Goal: Information Seeking & Learning: Check status

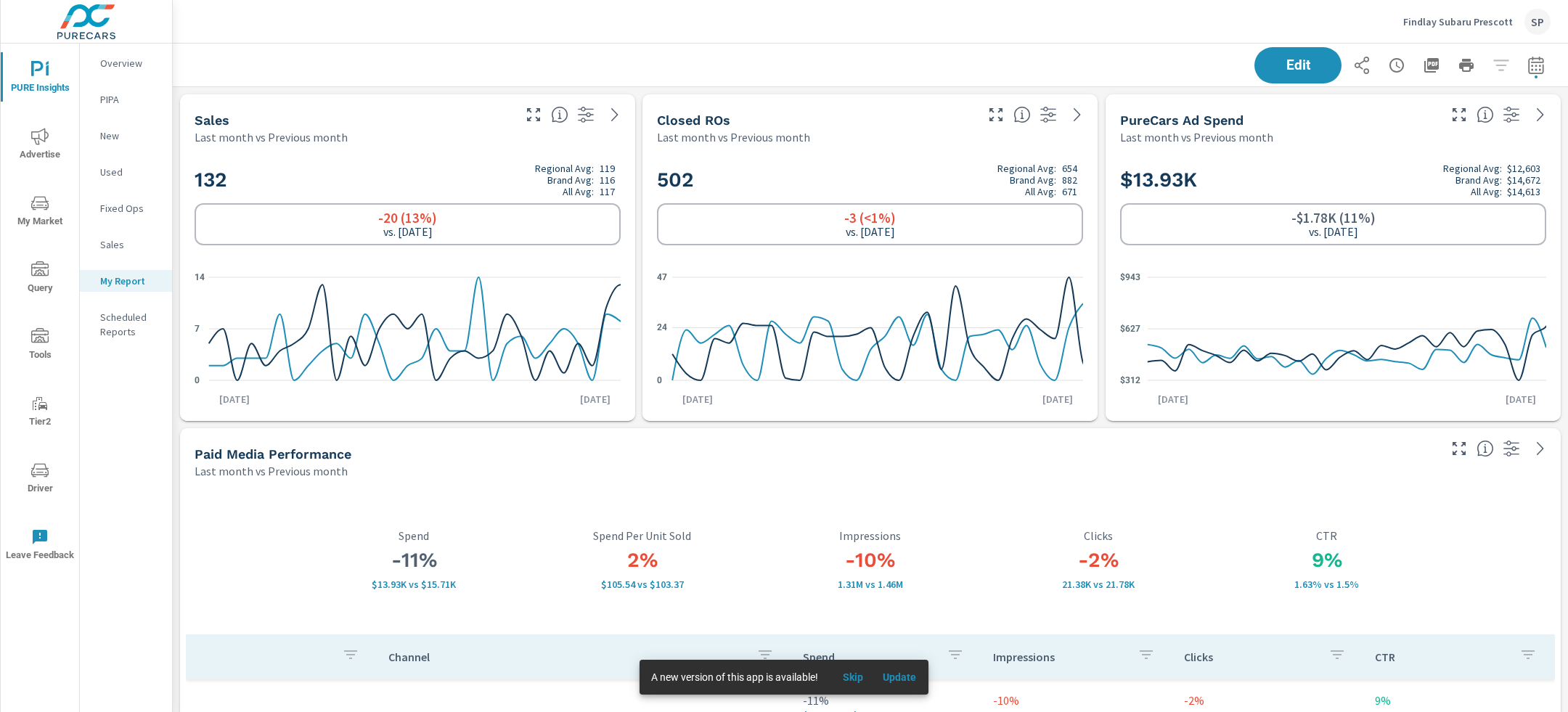
scroll to position [6355, 1395]
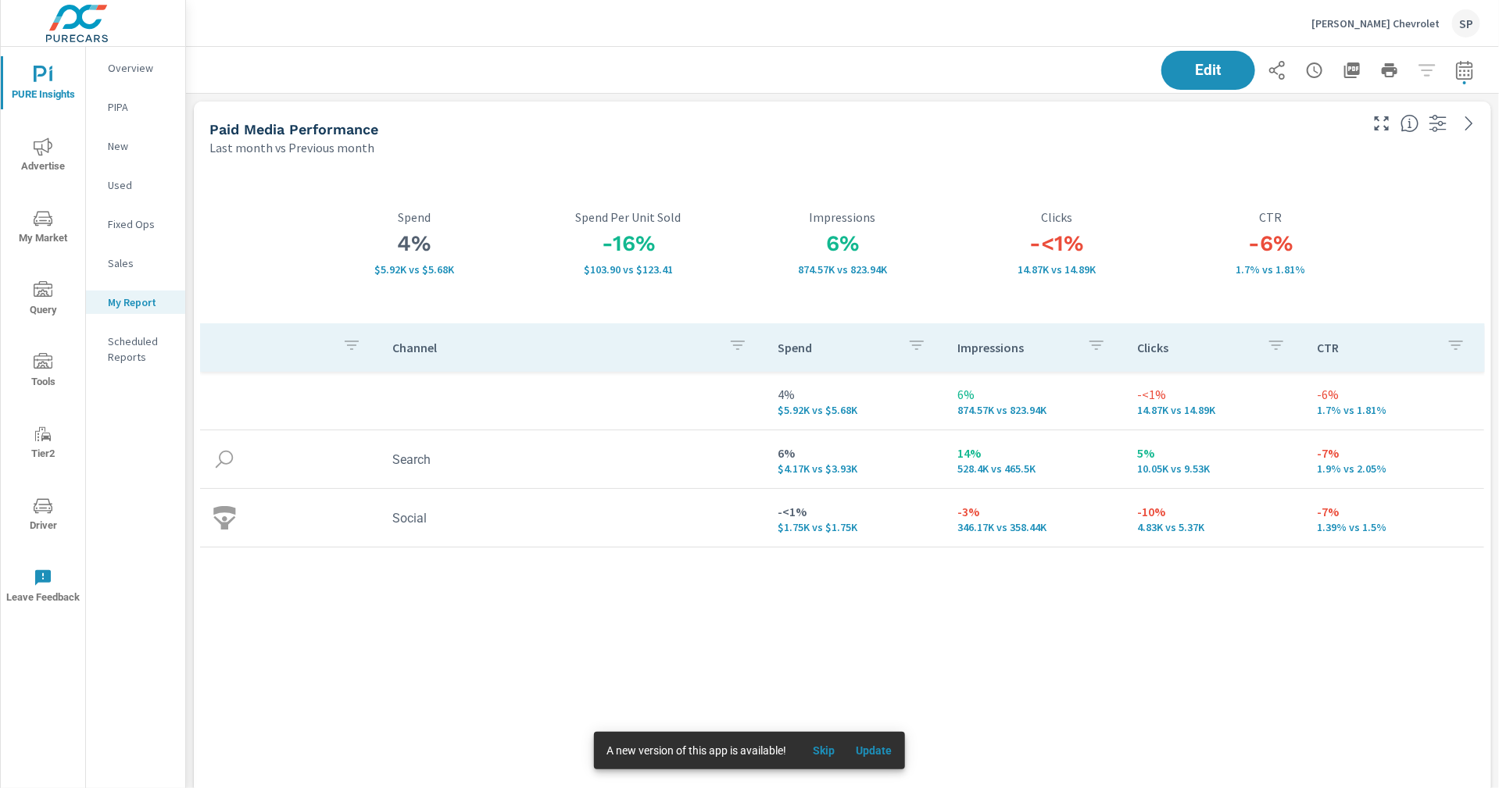
scroll to position [5938, 1313]
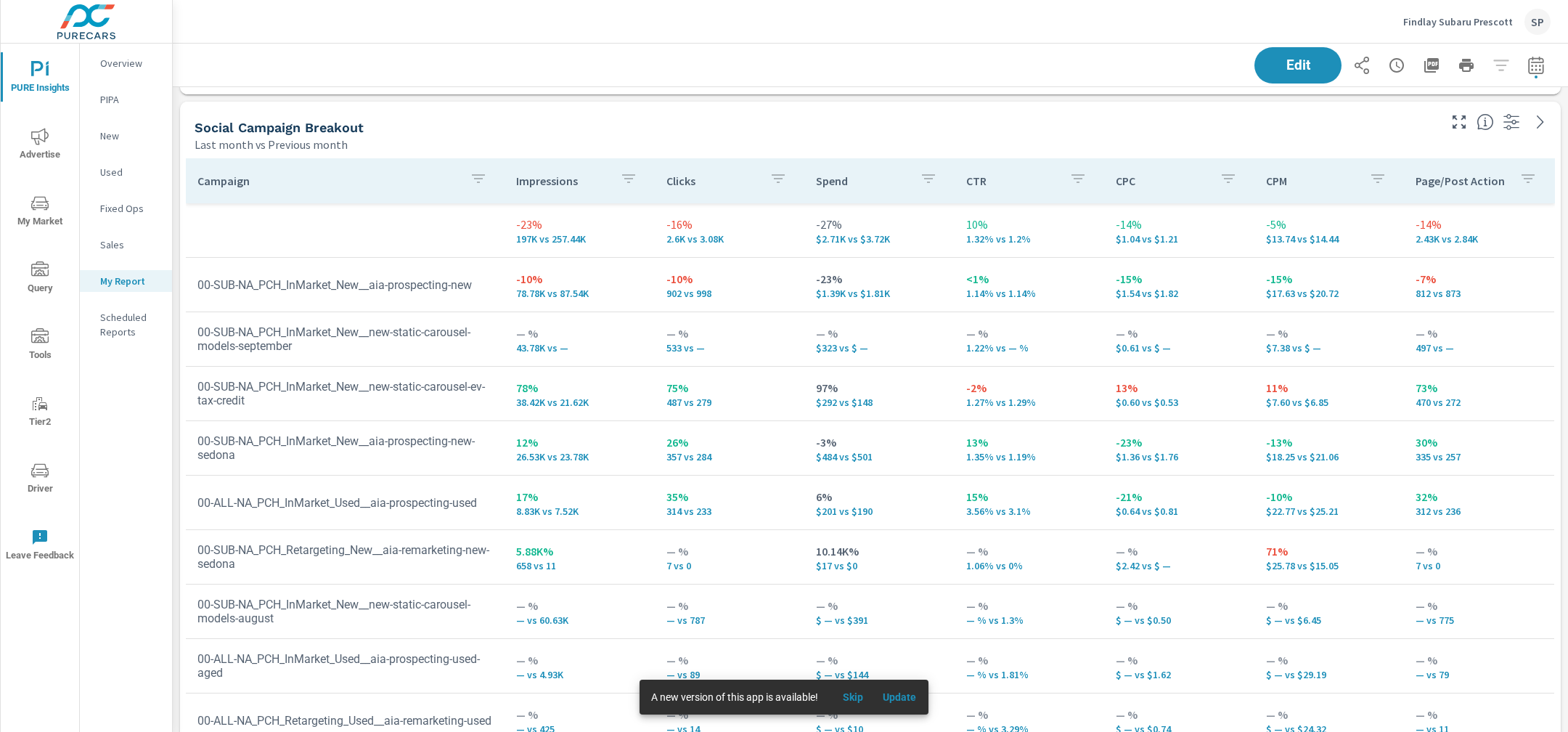
scroll to position [4937, 0]
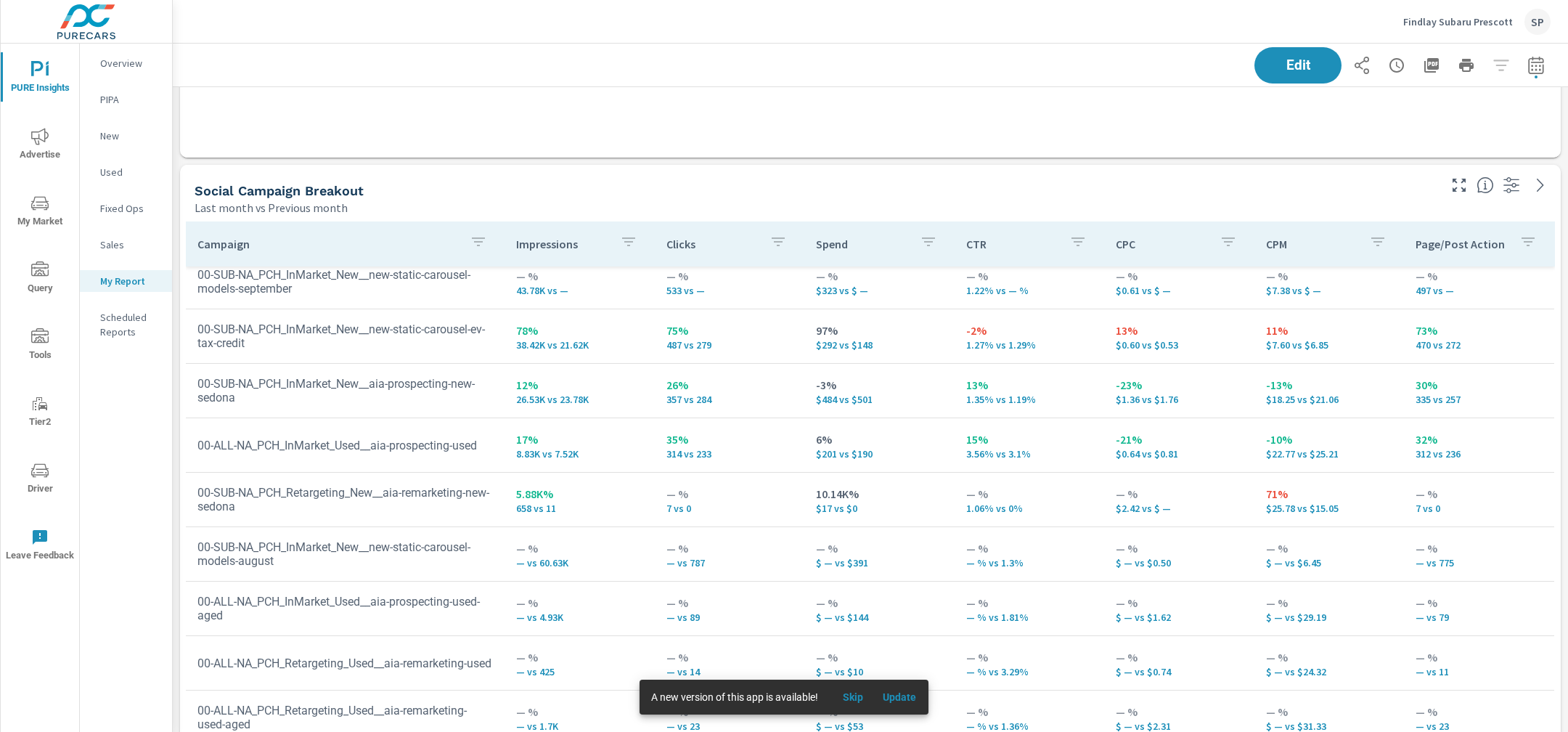
scroll to position [28, 0]
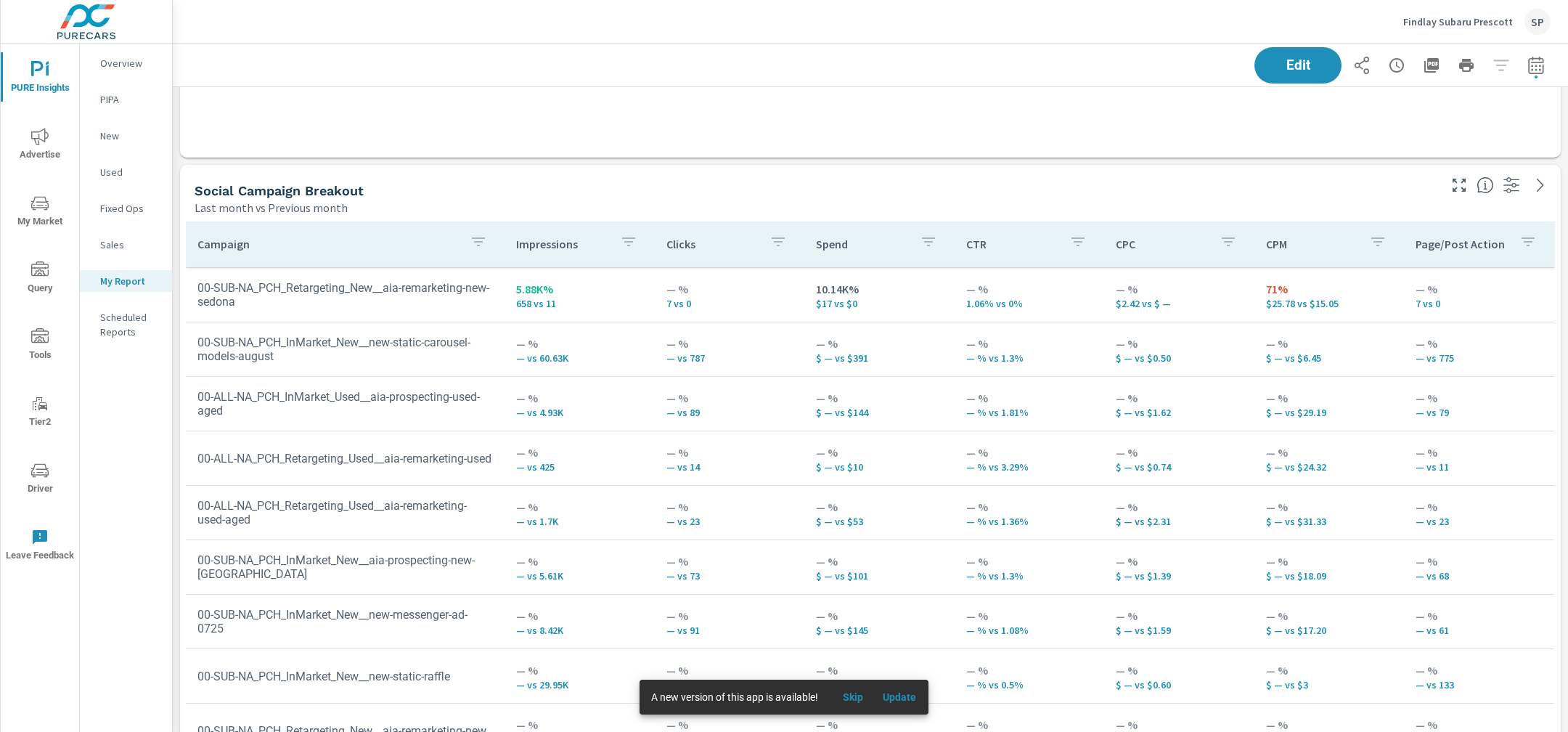
scroll to position [340, 0]
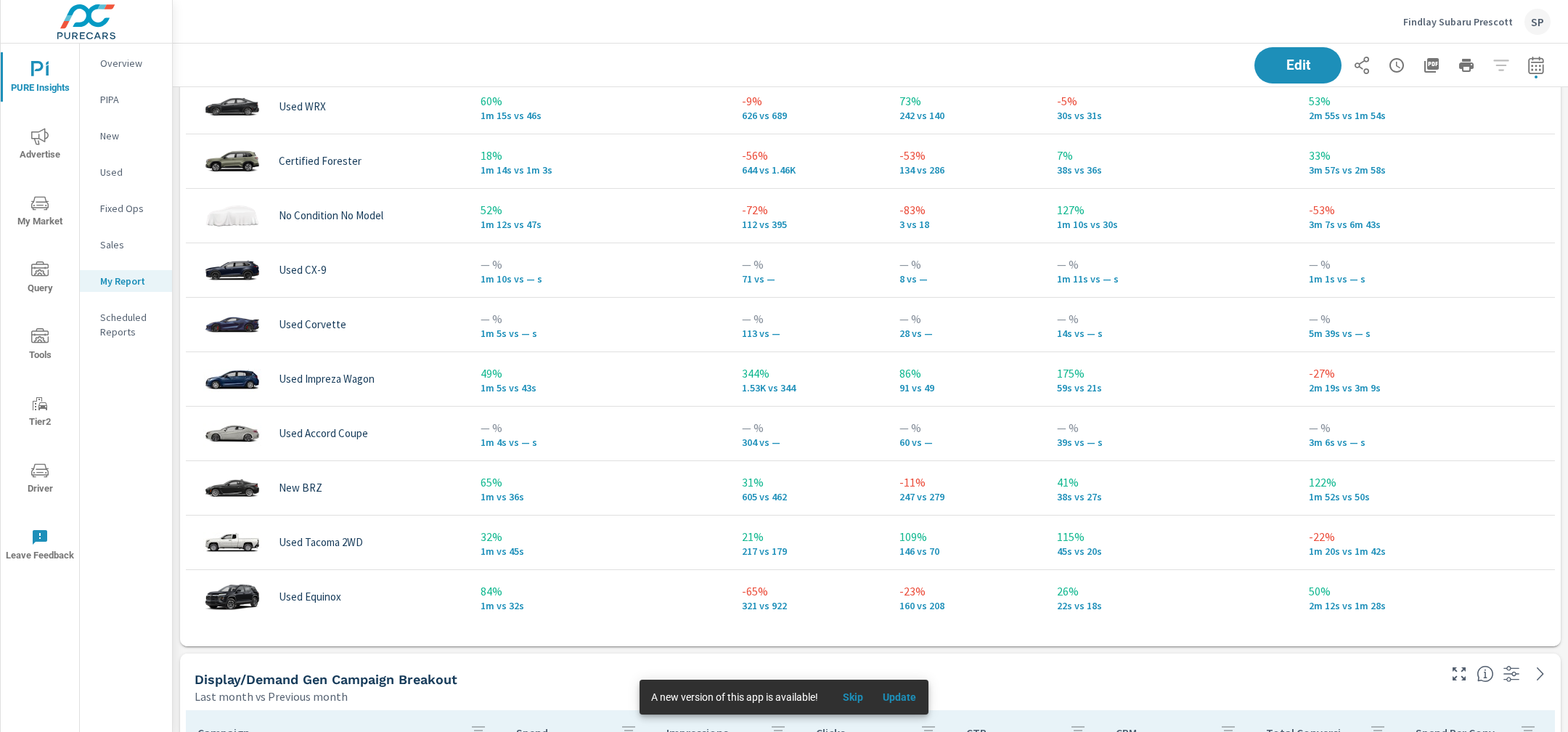
scroll to position [3714, 0]
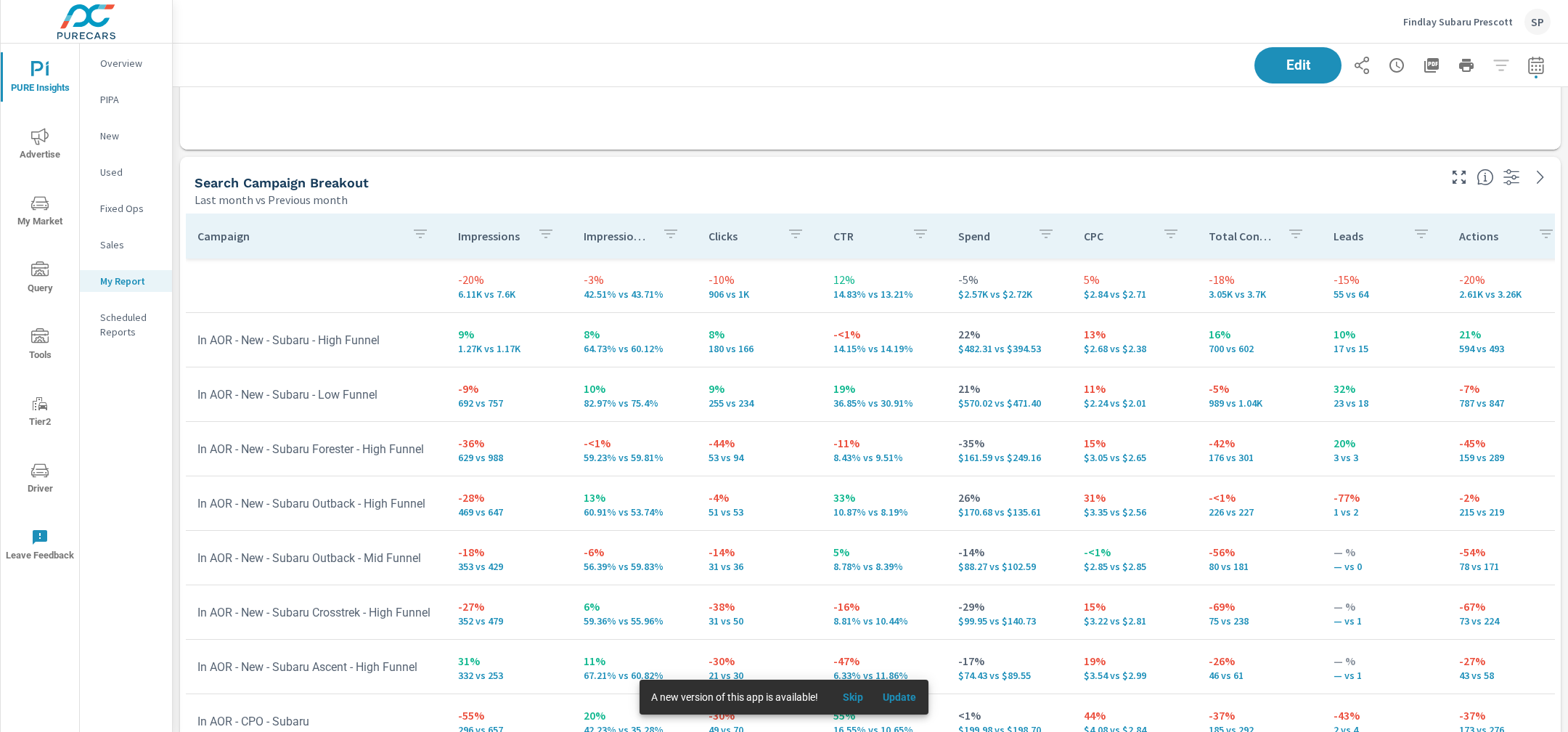
scroll to position [941, 0]
click at [124, 61] on p "Overview" at bounding box center [130, 63] width 60 height 15
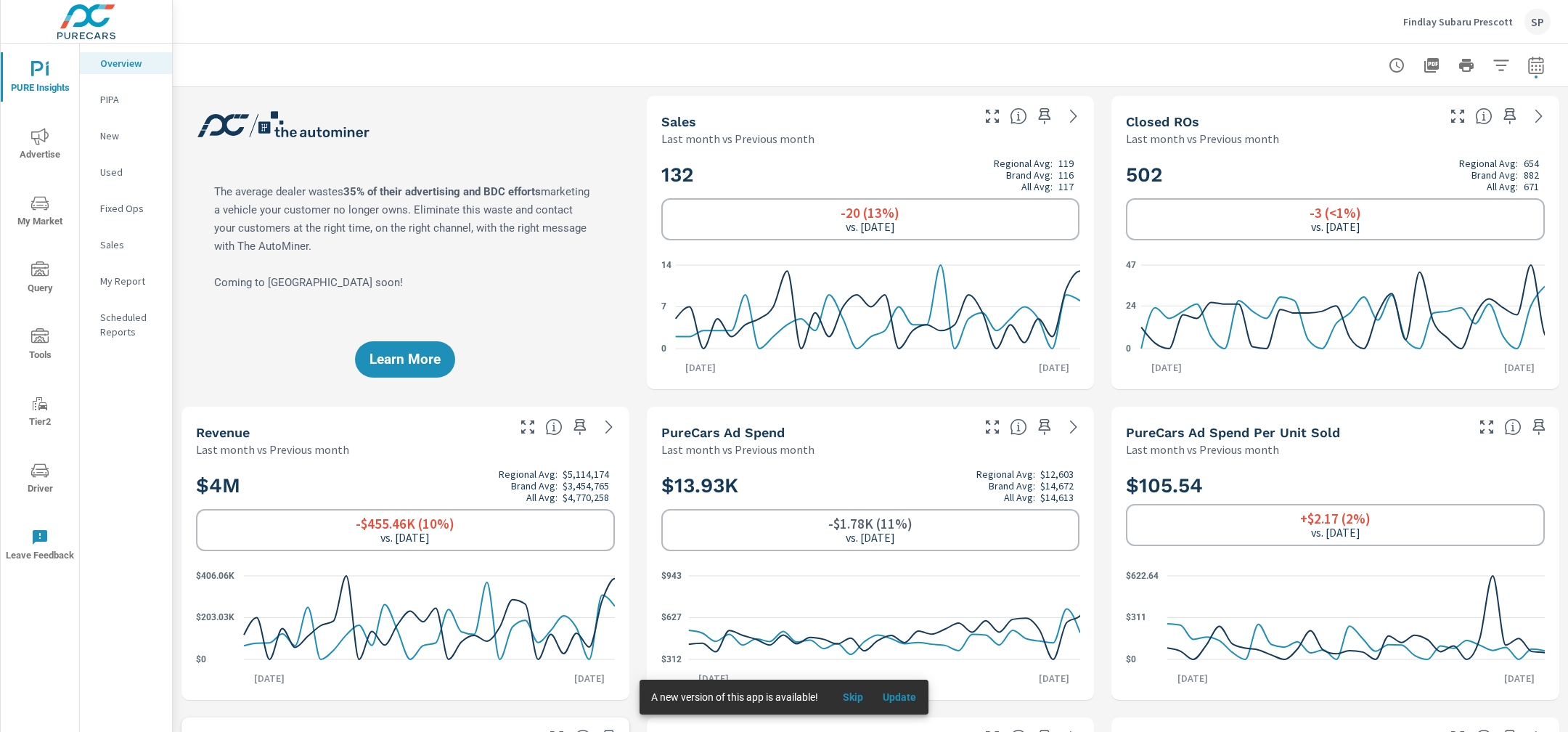
click at [38, 135] on icon "nav menu" at bounding box center [40, 137] width 18 height 18
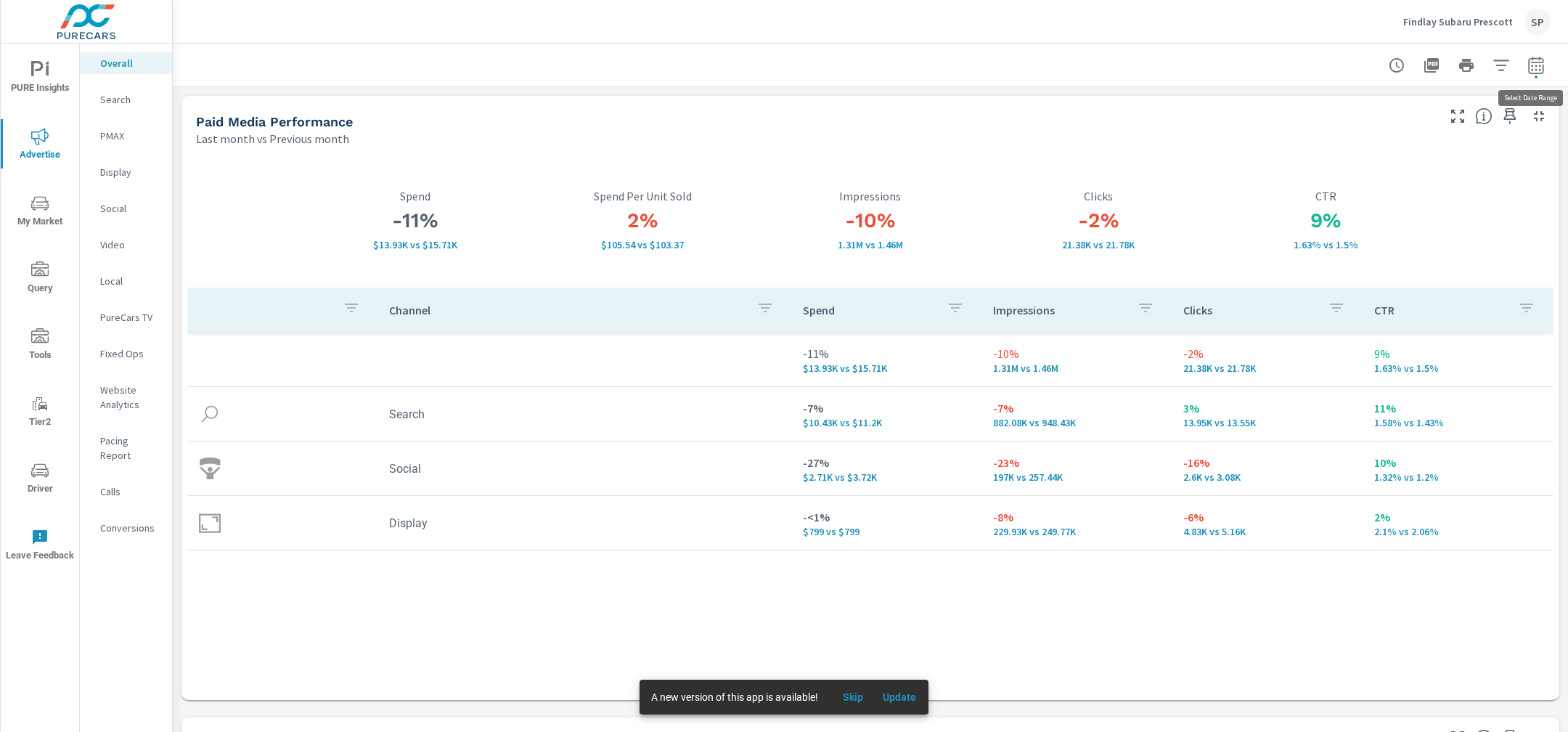
click at [1535, 61] on icon "button" at bounding box center [1535, 64] width 15 height 18
select select "Last month"
select select "Previous month"
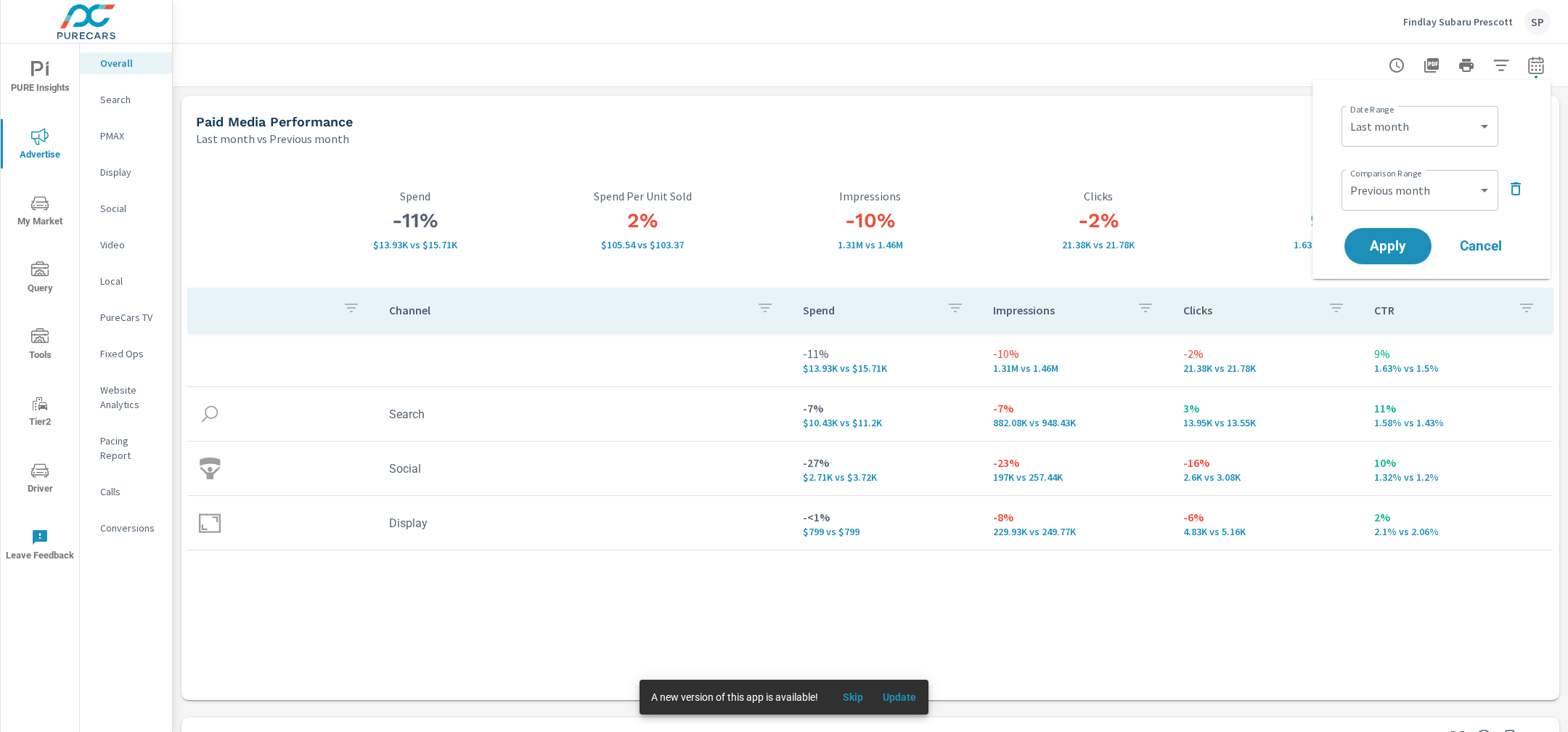
click at [1511, 189] on icon "button" at bounding box center [1515, 189] width 10 height 13
click at [1399, 203] on span "Apply" at bounding box center [1388, 205] width 59 height 14
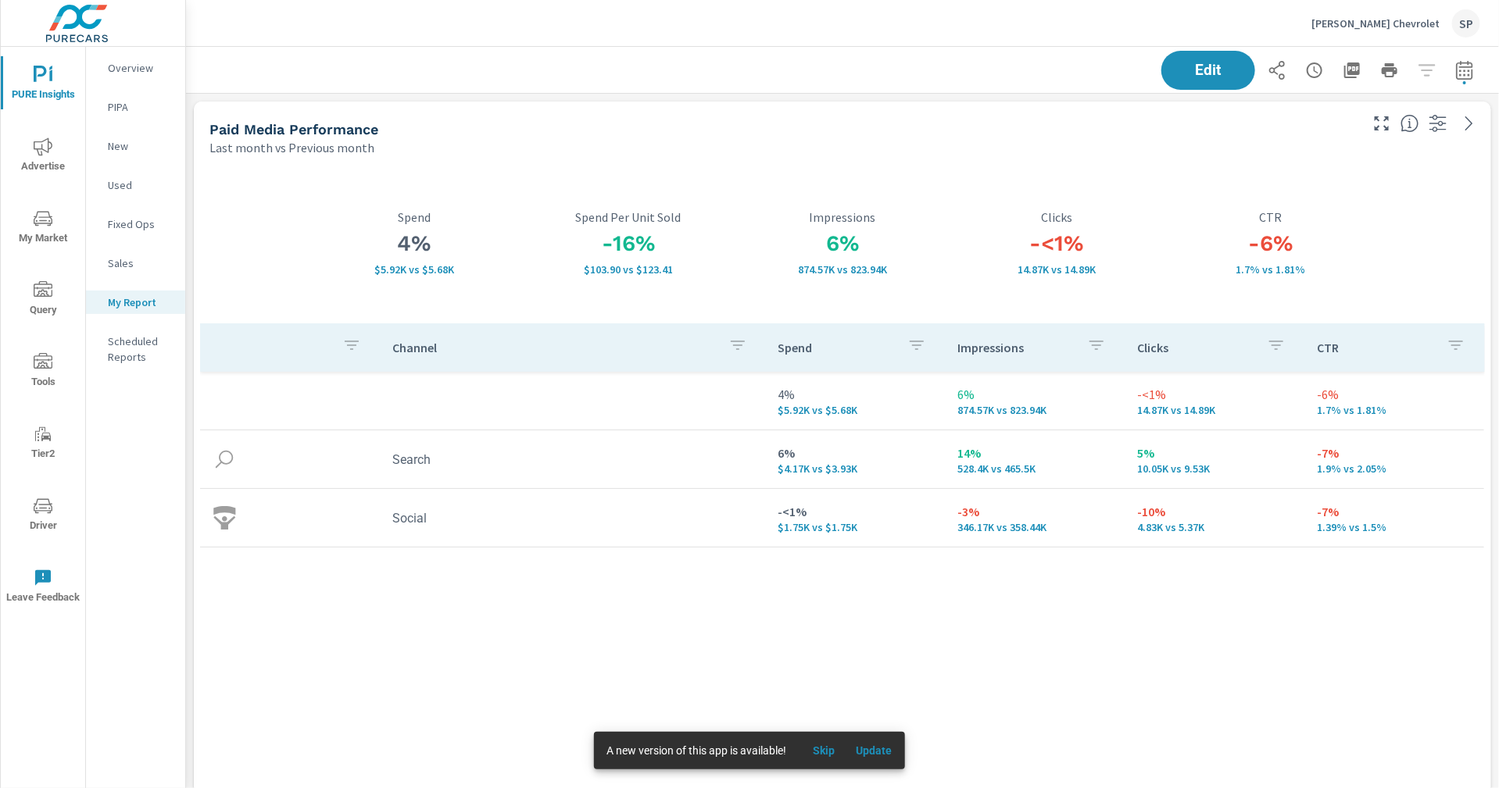
scroll to position [5938, 1313]
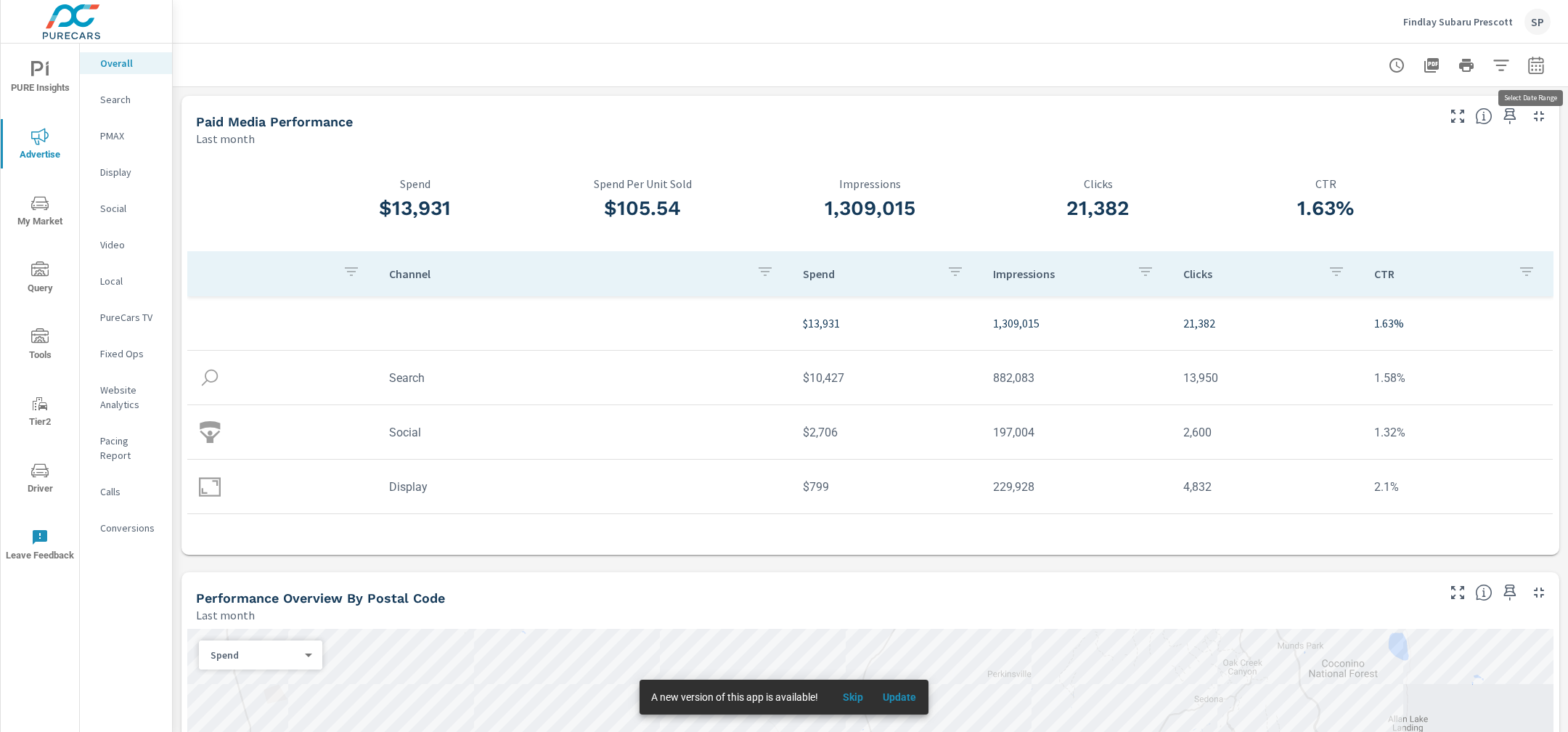
click at [1543, 59] on icon "button" at bounding box center [1535, 65] width 18 height 18
select select "Last month"
click at [1408, 162] on p "+ Add comparison" at bounding box center [1434, 163] width 186 height 18
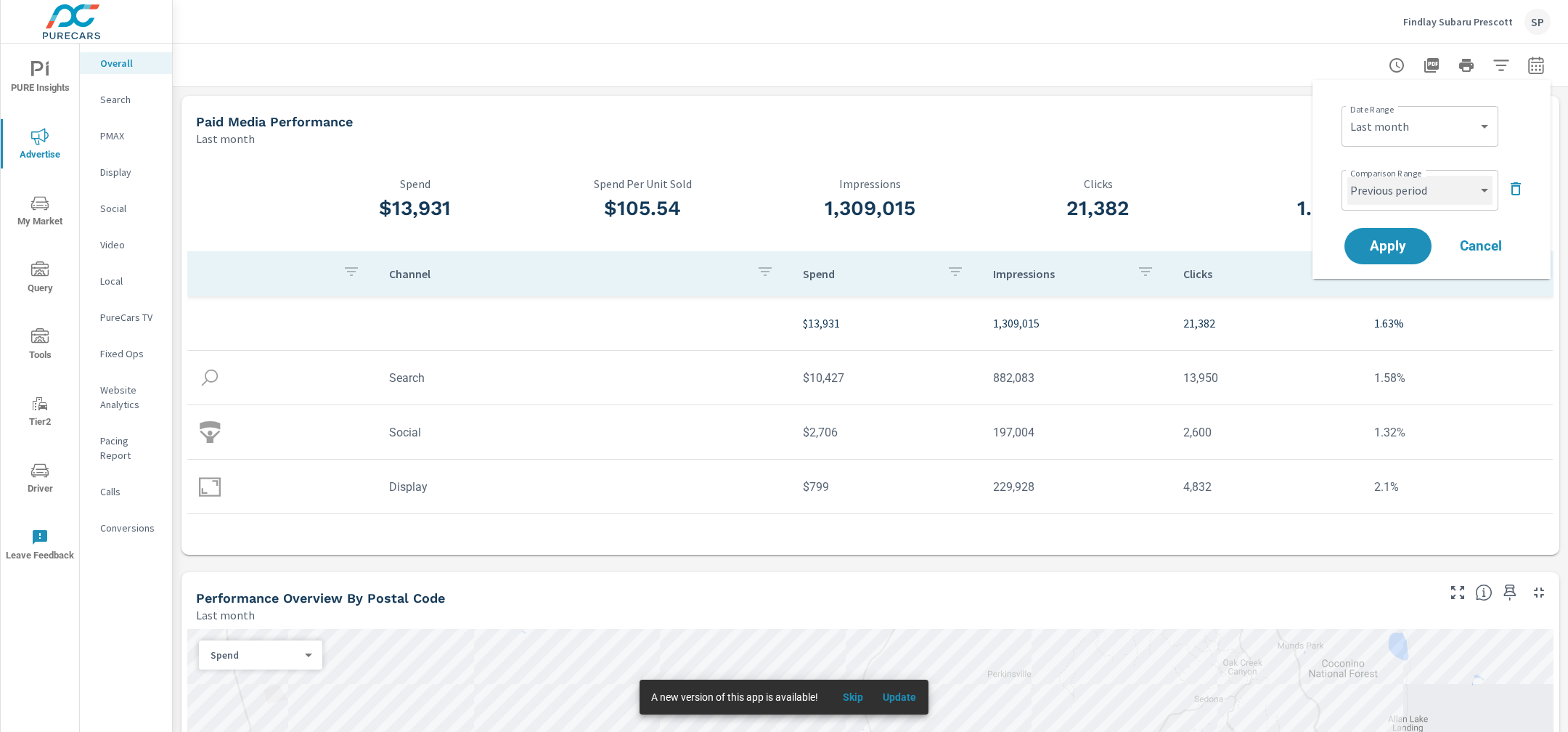
click at [1392, 199] on select "Custom Previous period Previous month Previous year" at bounding box center [1419, 190] width 145 height 29
click at [1347, 176] on select "Custom Previous period Previous month Previous year" at bounding box center [1419, 190] width 145 height 29
select select "Previous month"
click at [1396, 251] on span "Apply" at bounding box center [1388, 246] width 59 height 14
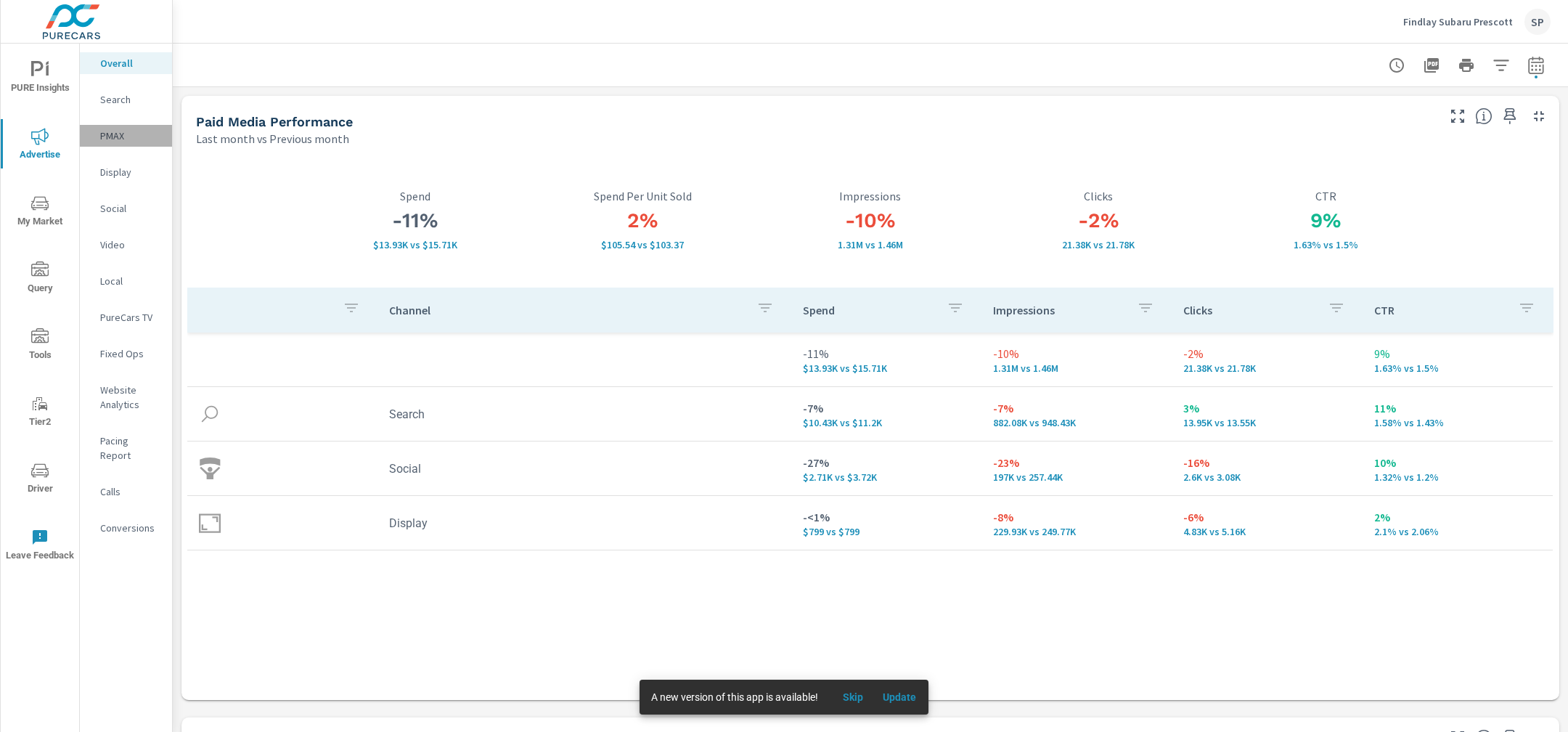
click at [117, 137] on p "PMAX" at bounding box center [130, 136] width 60 height 15
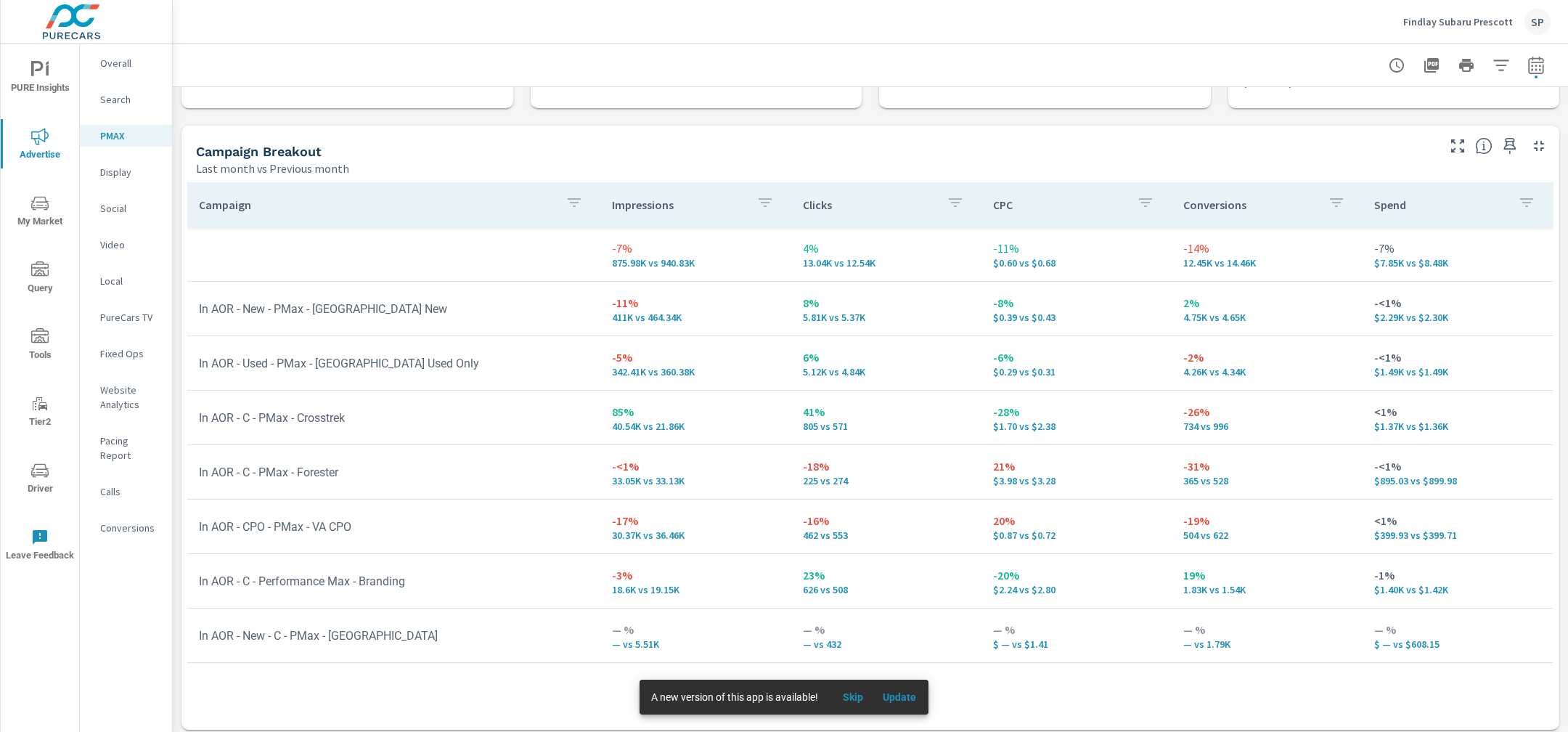
scroll to position [124, 0]
click at [119, 98] on p "Search" at bounding box center [130, 99] width 60 height 15
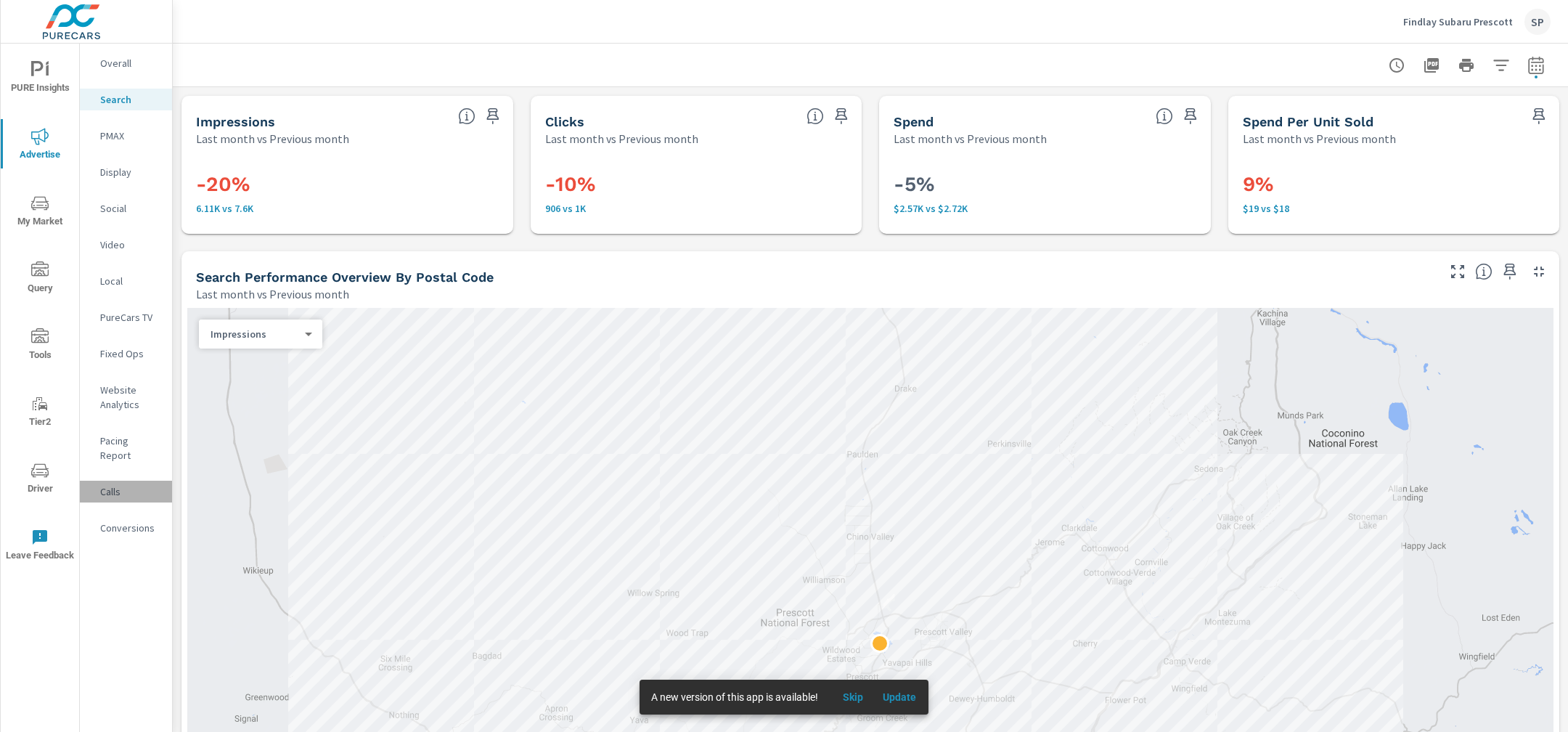
click at [113, 484] on p "Calls" at bounding box center [130, 491] width 60 height 15
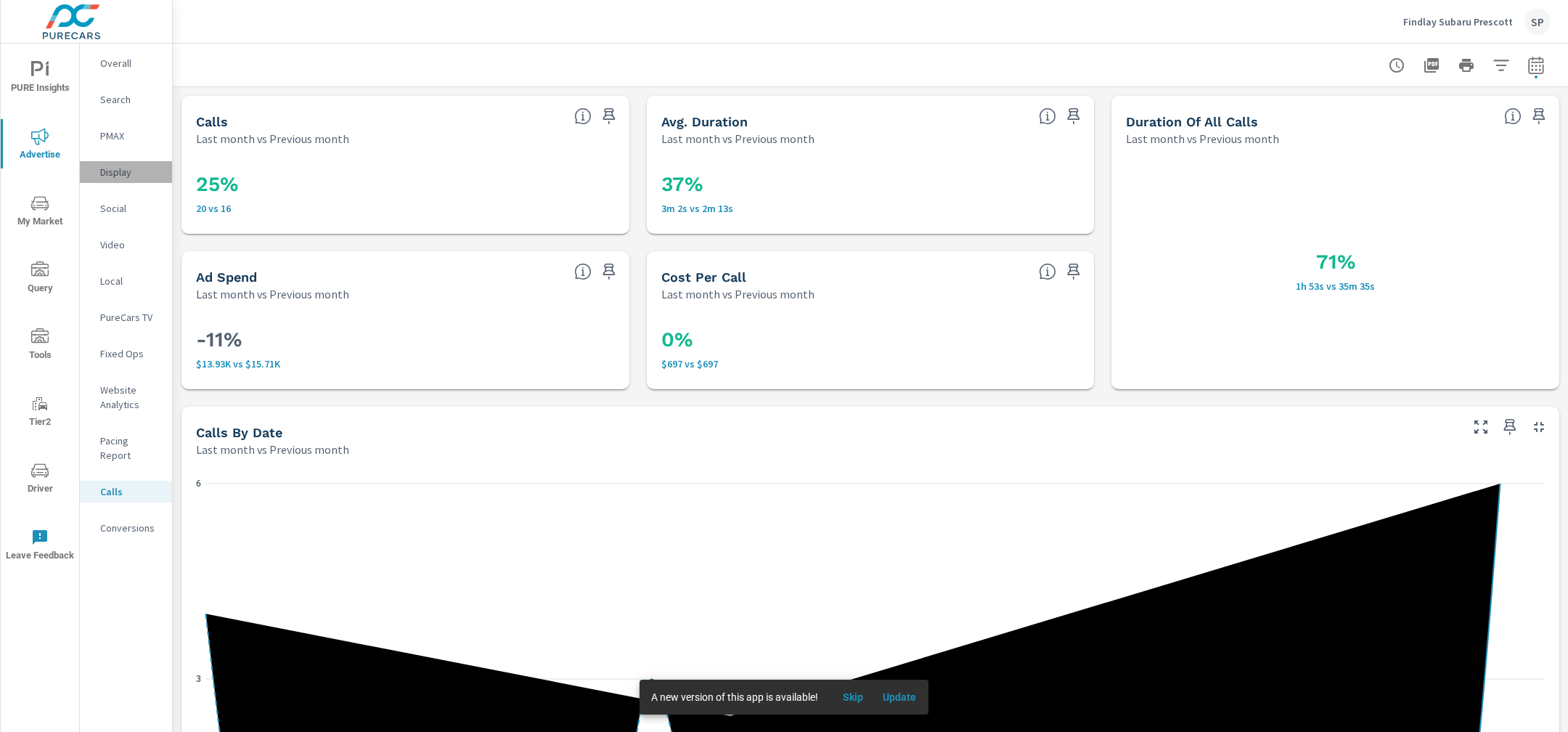
click at [113, 170] on p "Display" at bounding box center [130, 172] width 60 height 15
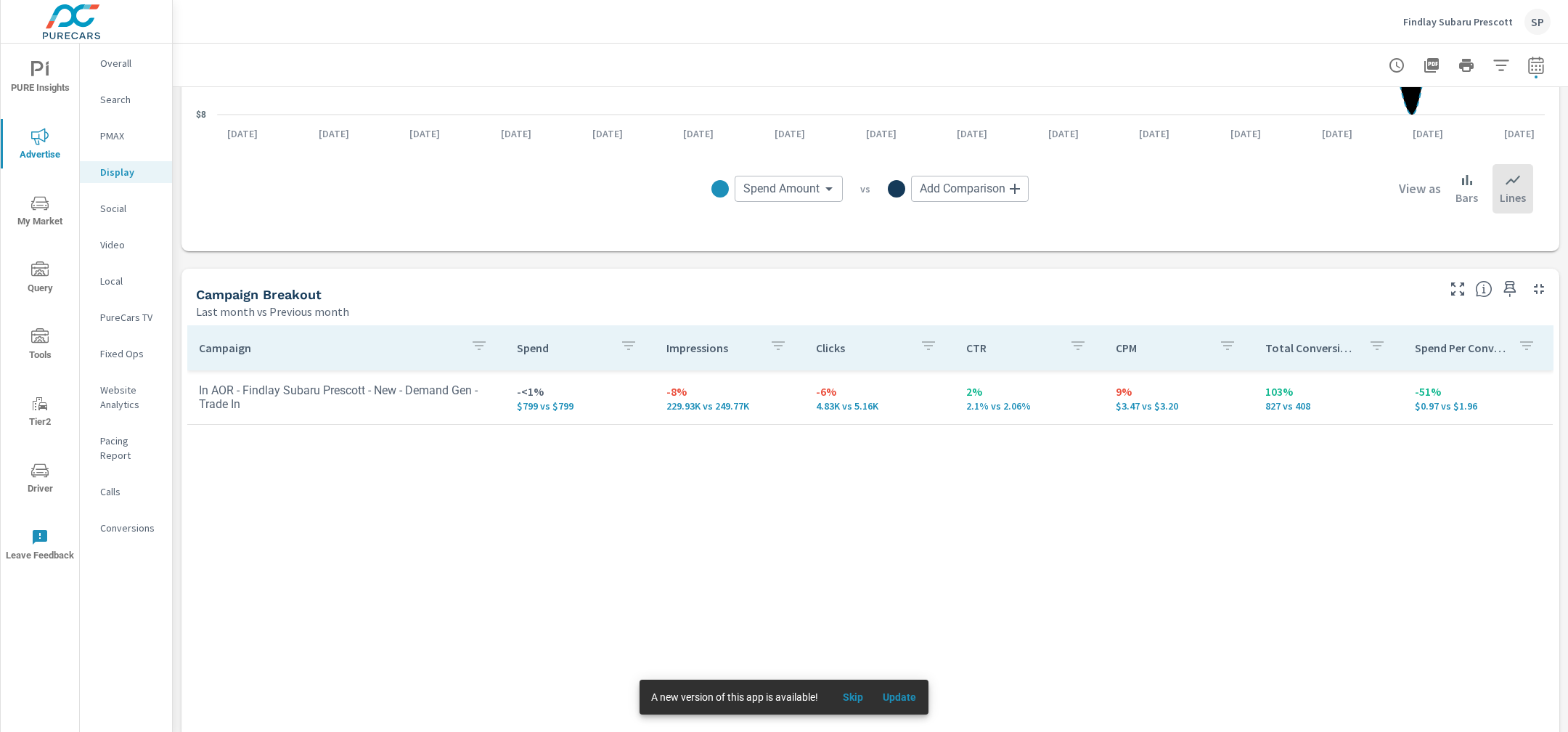
scroll to position [444, 0]
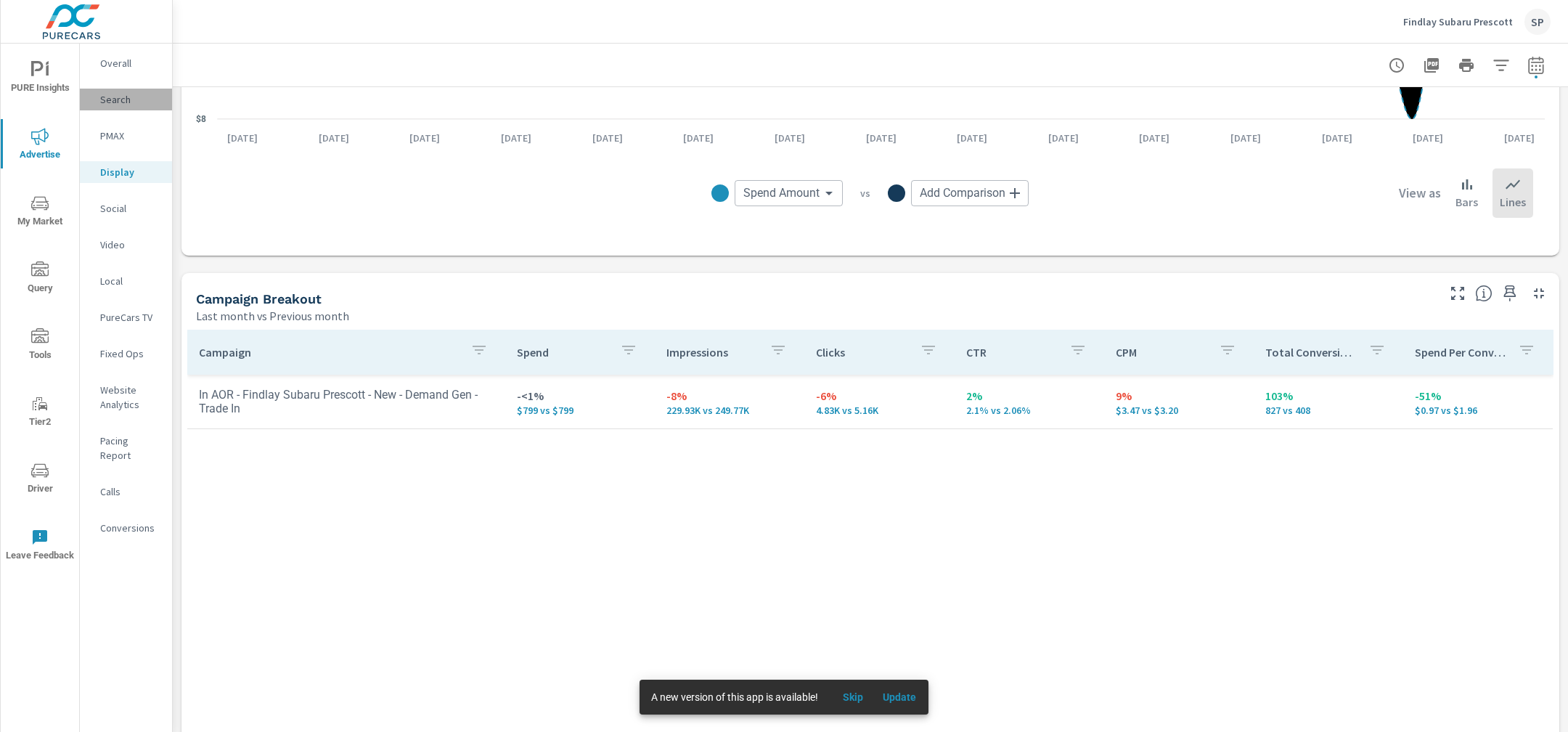
click at [120, 101] on p "Search" at bounding box center [130, 99] width 60 height 15
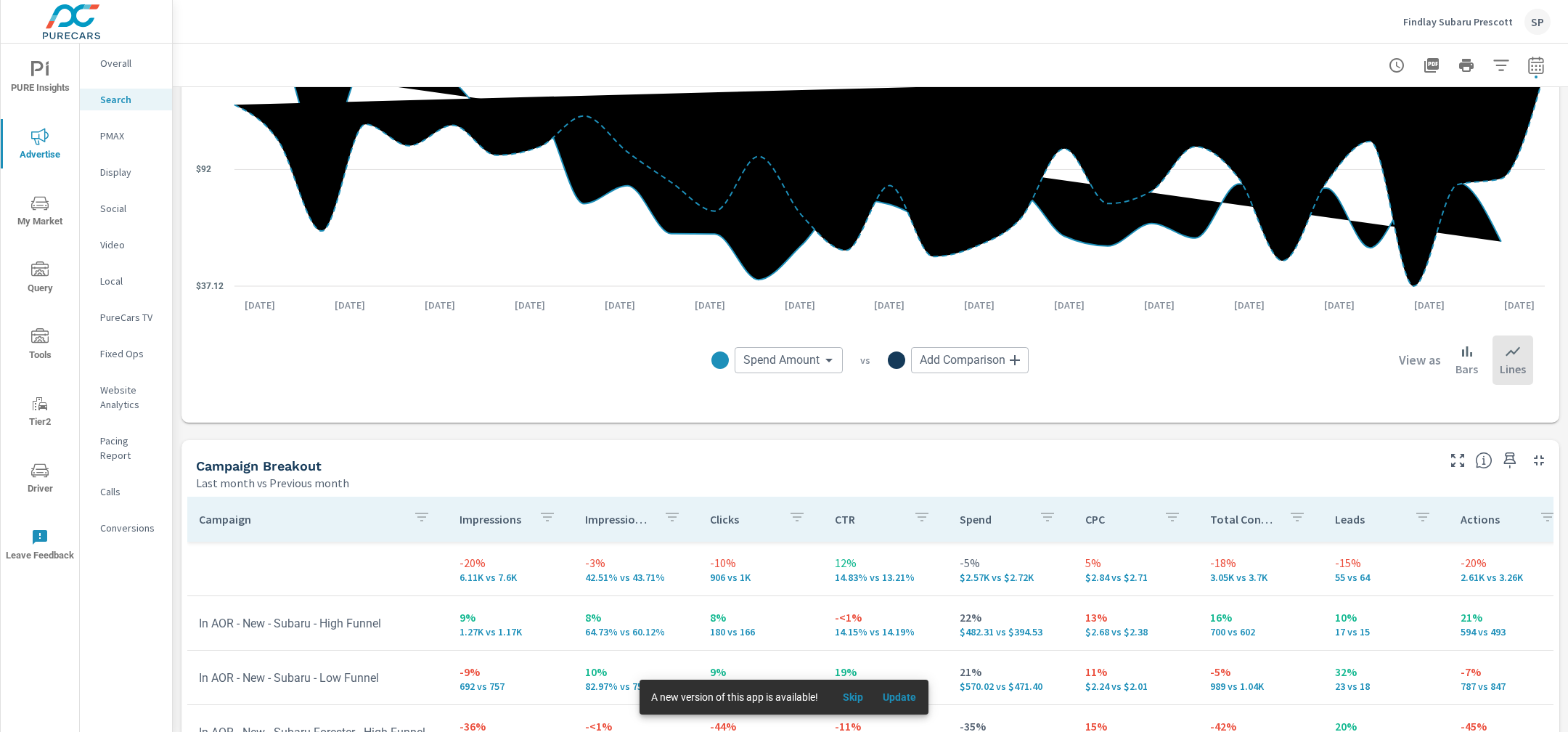
scroll to position [1083, 0]
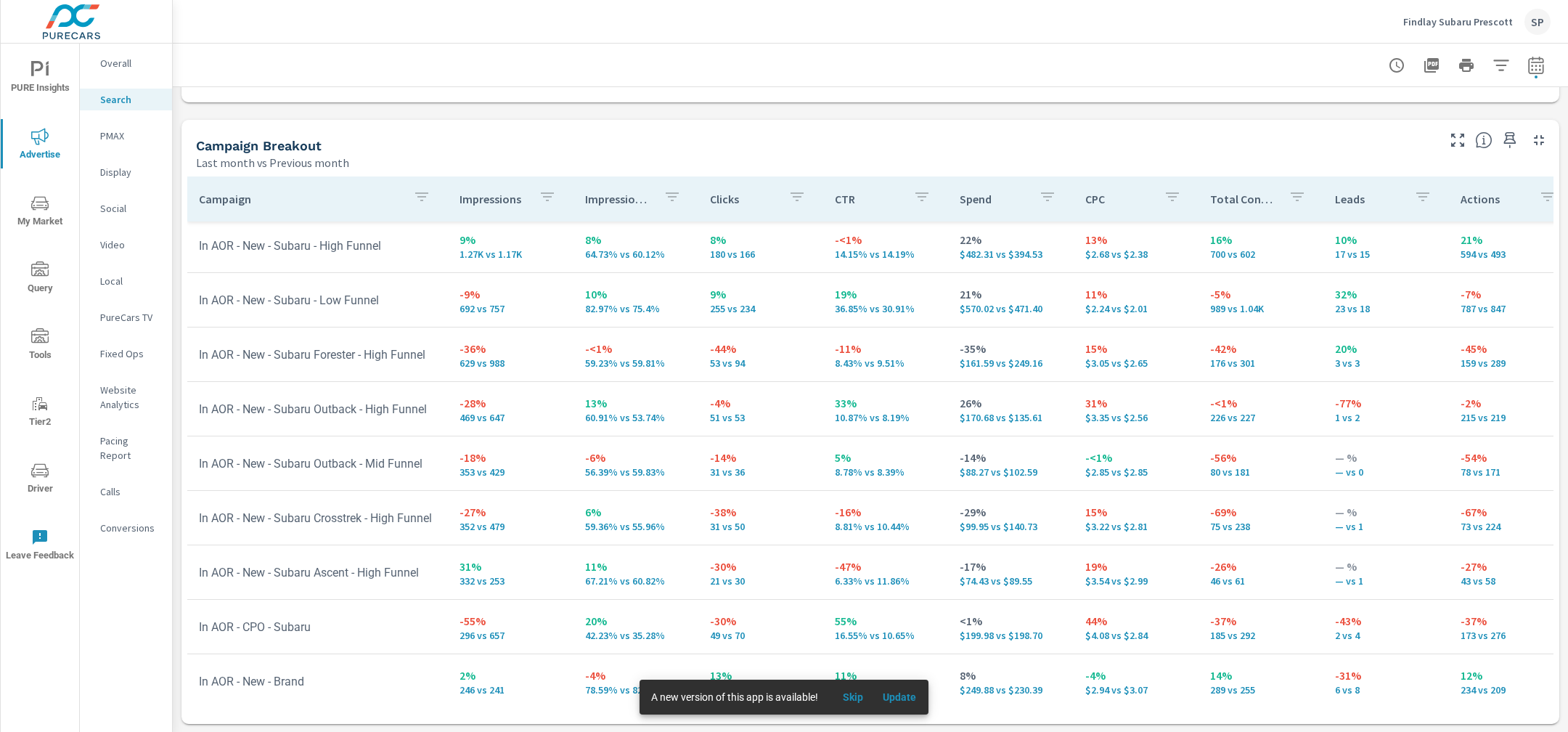
scroll to position [55, 0]
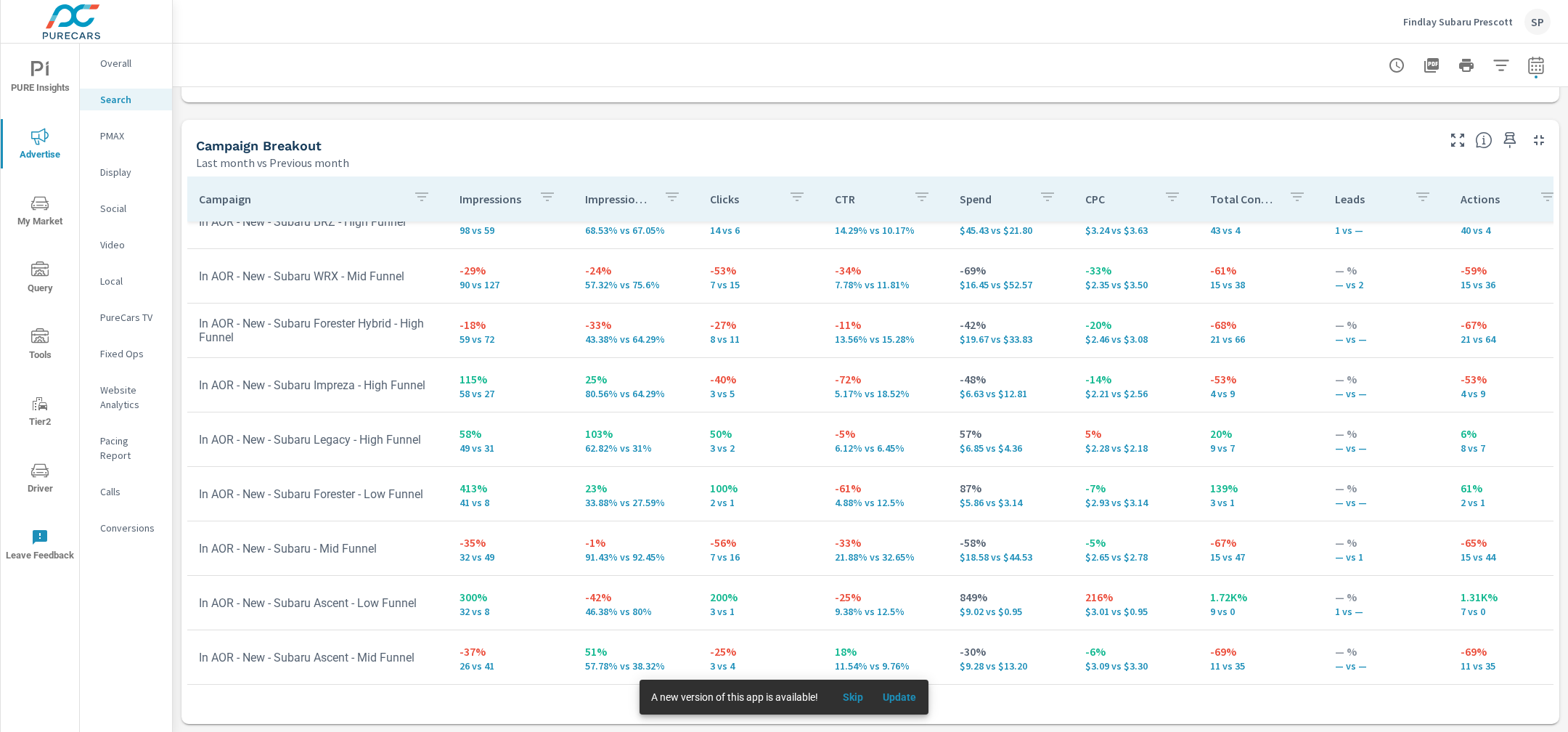
scroll to position [881, 0]
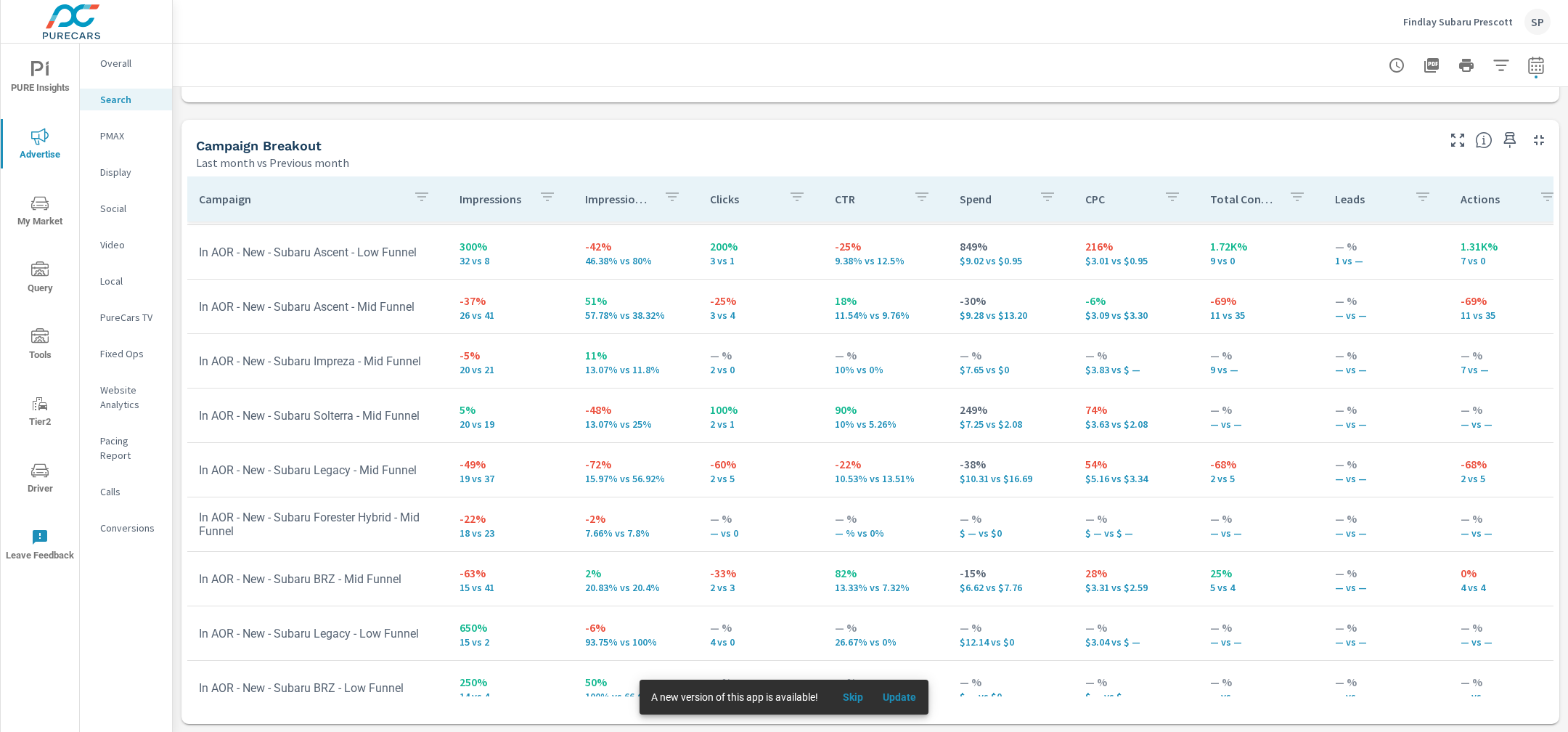
scroll to position [1200, 0]
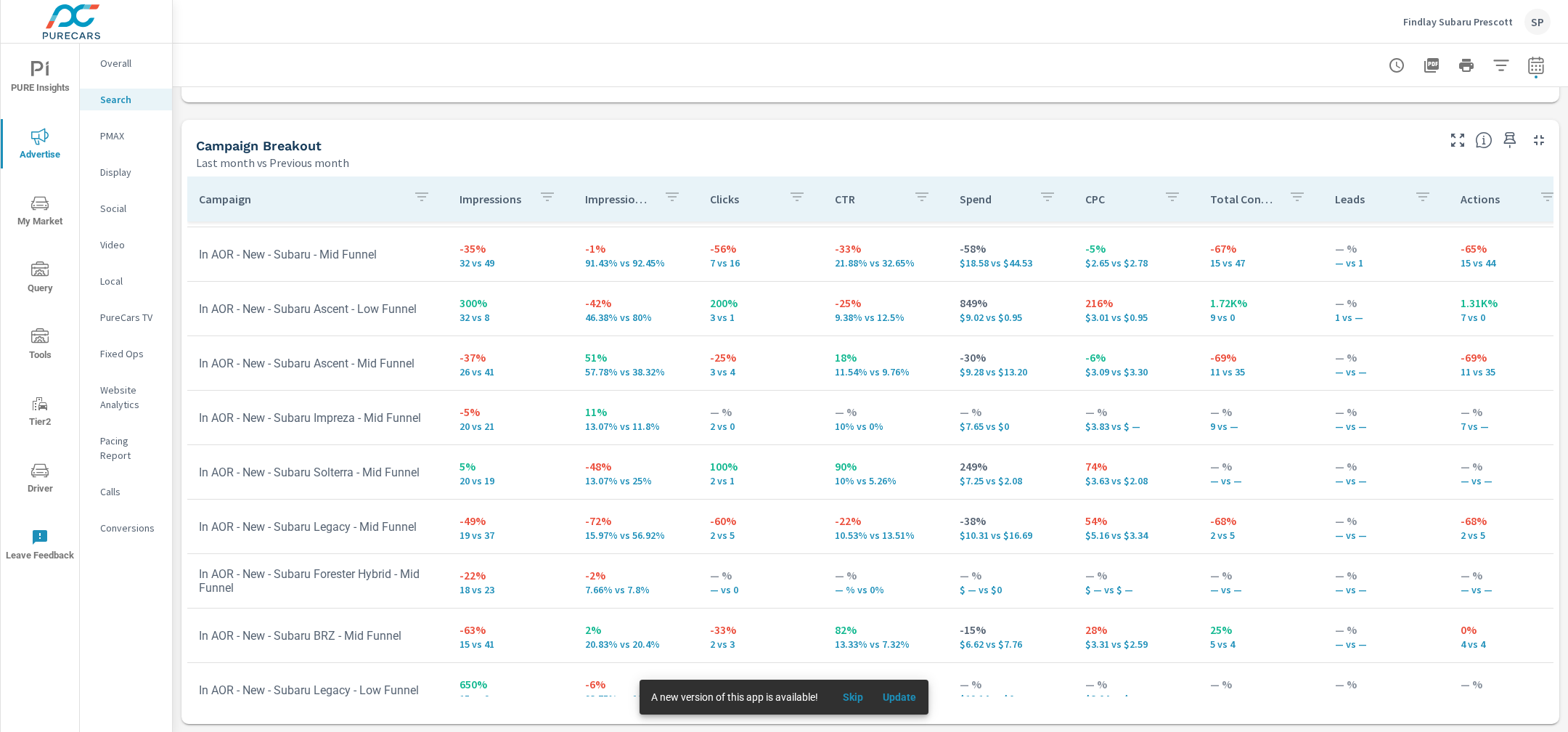
scroll to position [1127, 0]
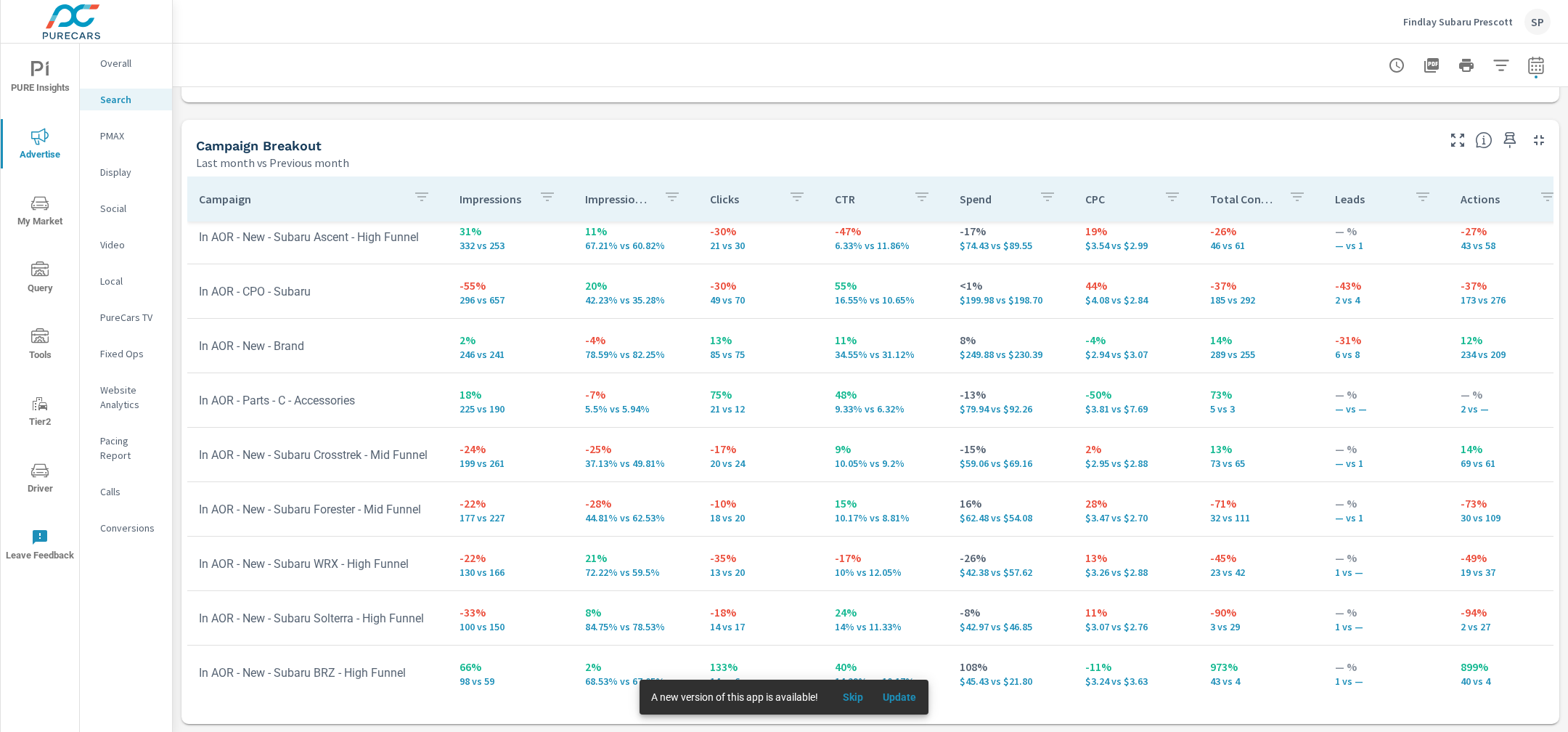
scroll to position [392, 0]
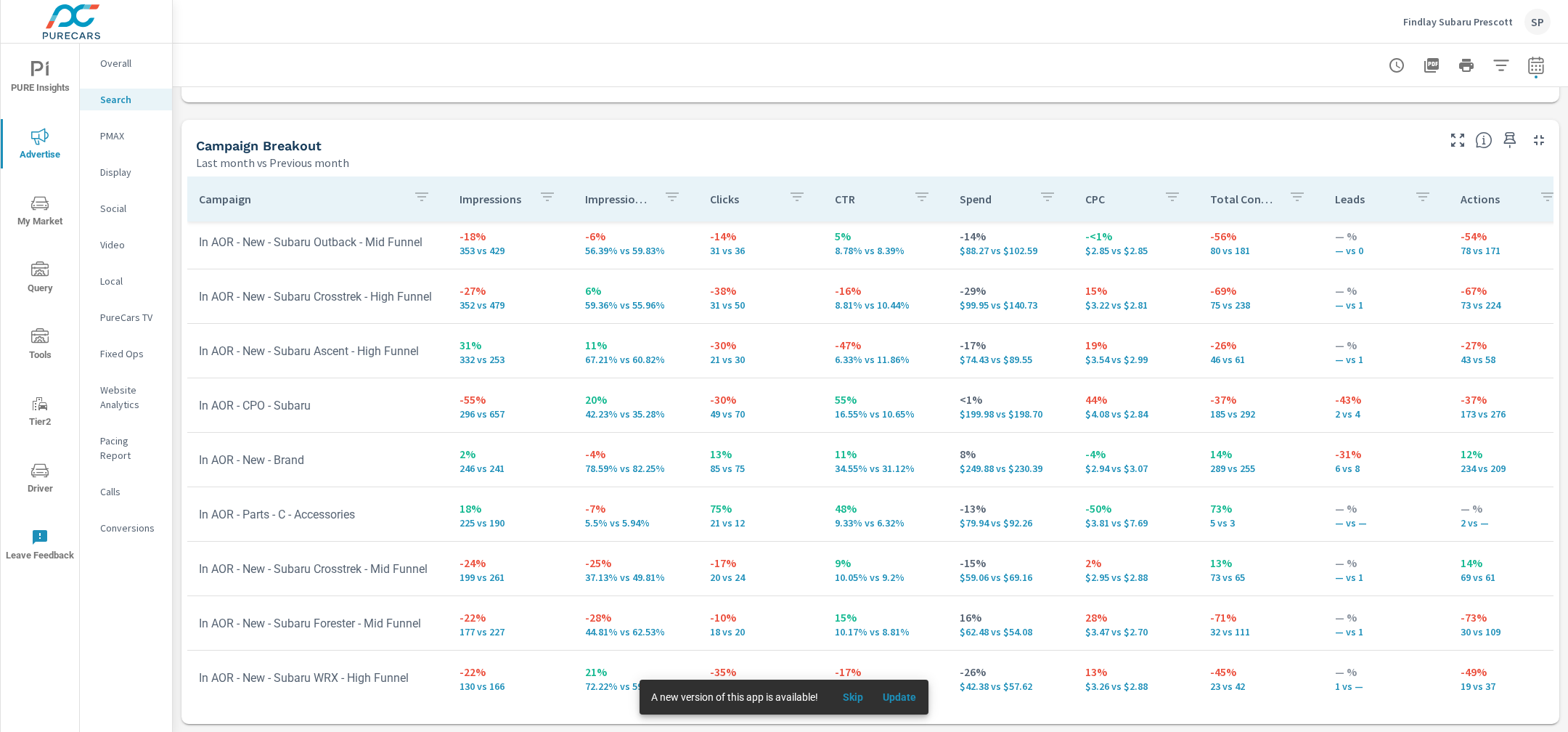
scroll to position [95, 0]
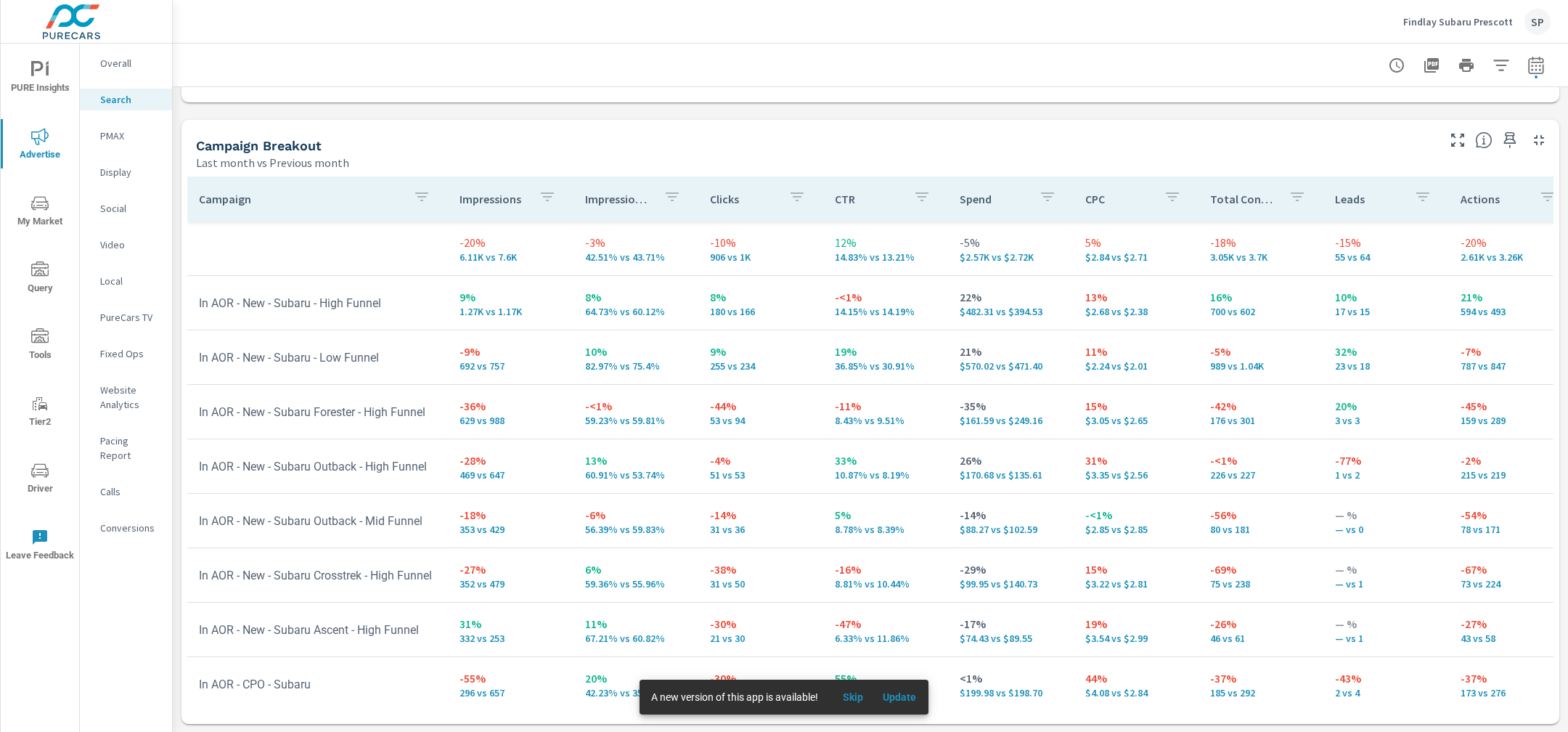
scroll to position [1371, 0]
drag, startPoint x: 436, startPoint y: 628, endPoint x: 203, endPoint y: 629, distance: 233.0
click at [203, 629] on td "In AOR - New - Subaru Ascent - High Funnel" at bounding box center [318, 633] width 260 height 37
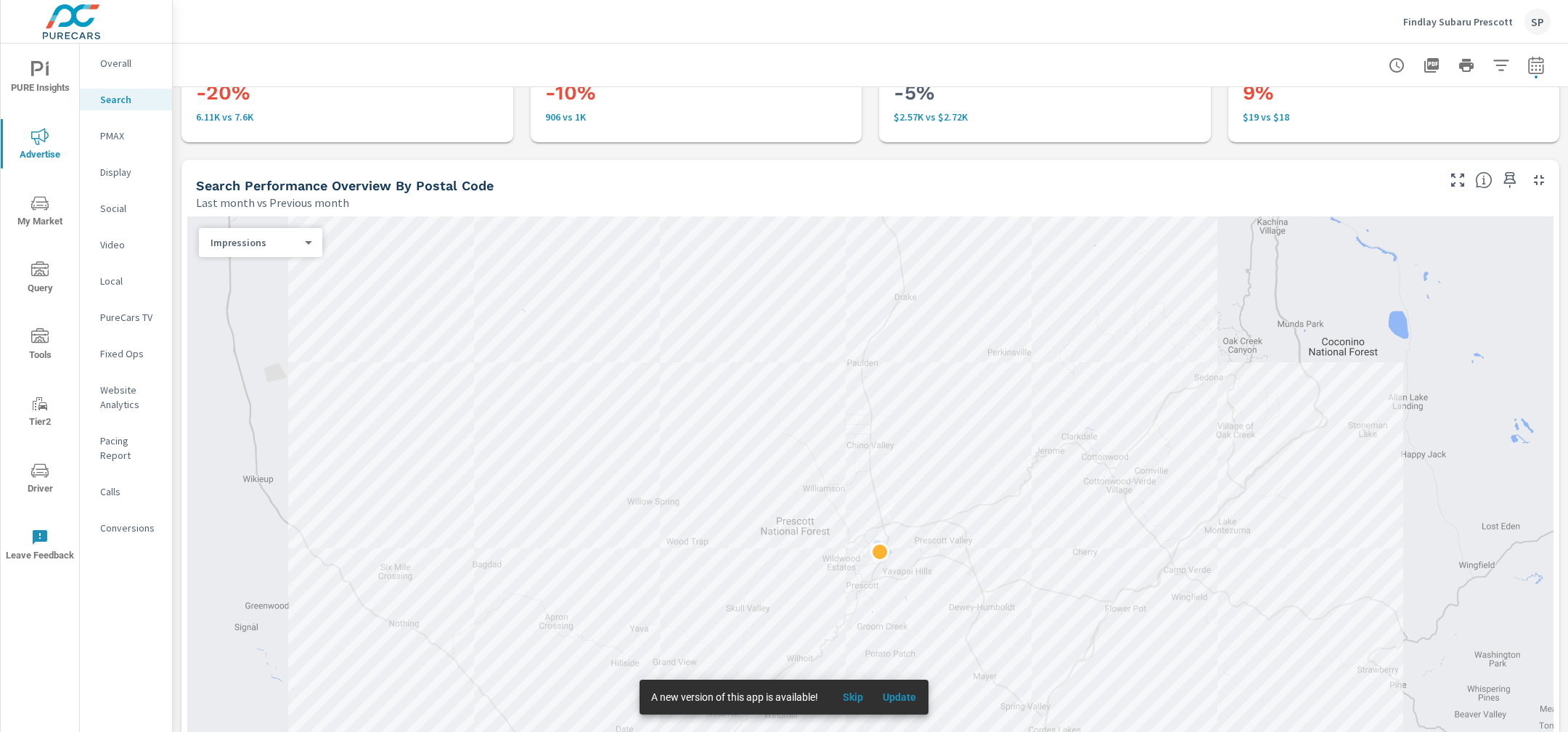
scroll to position [0, 0]
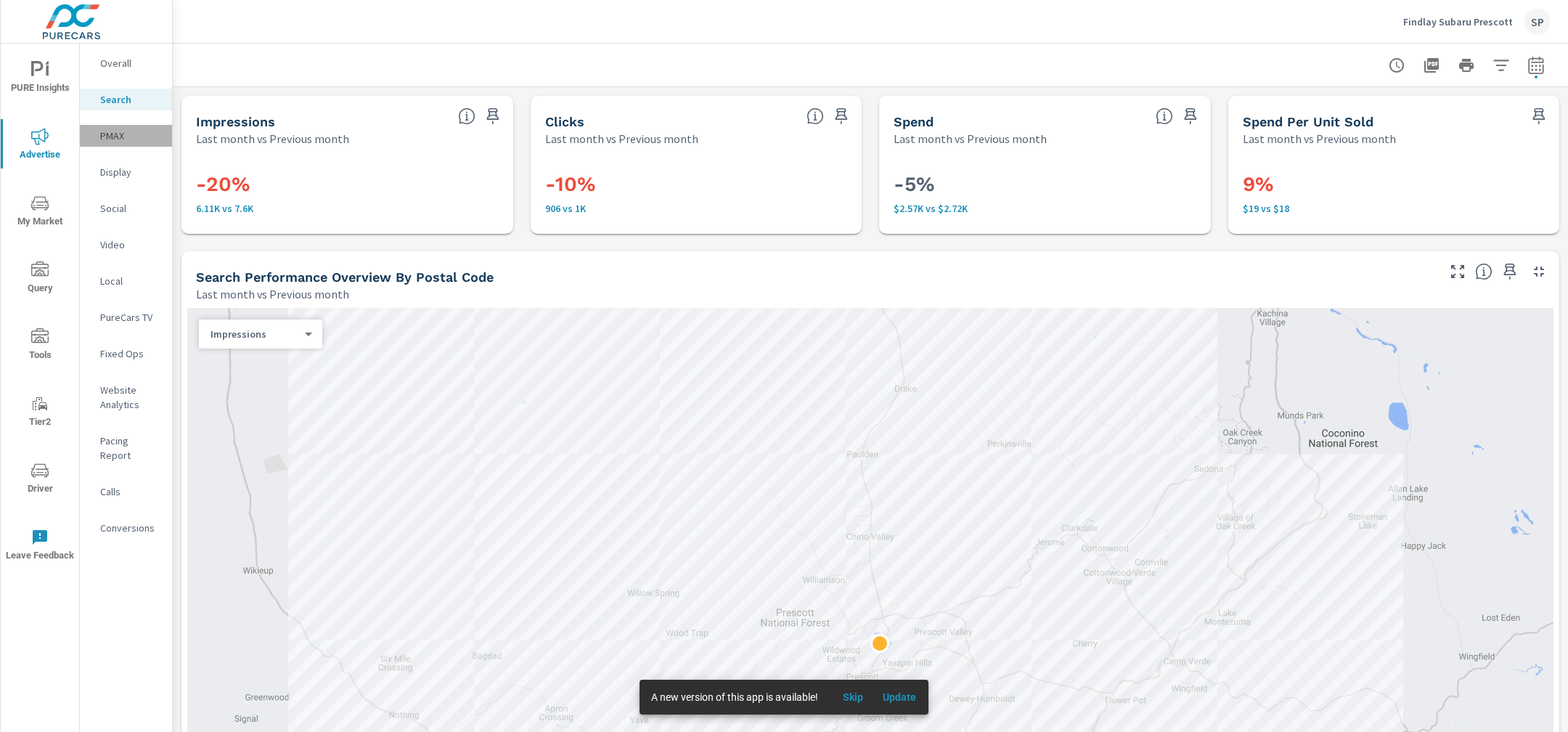
click at [114, 131] on p "PMAX" at bounding box center [130, 136] width 60 height 15
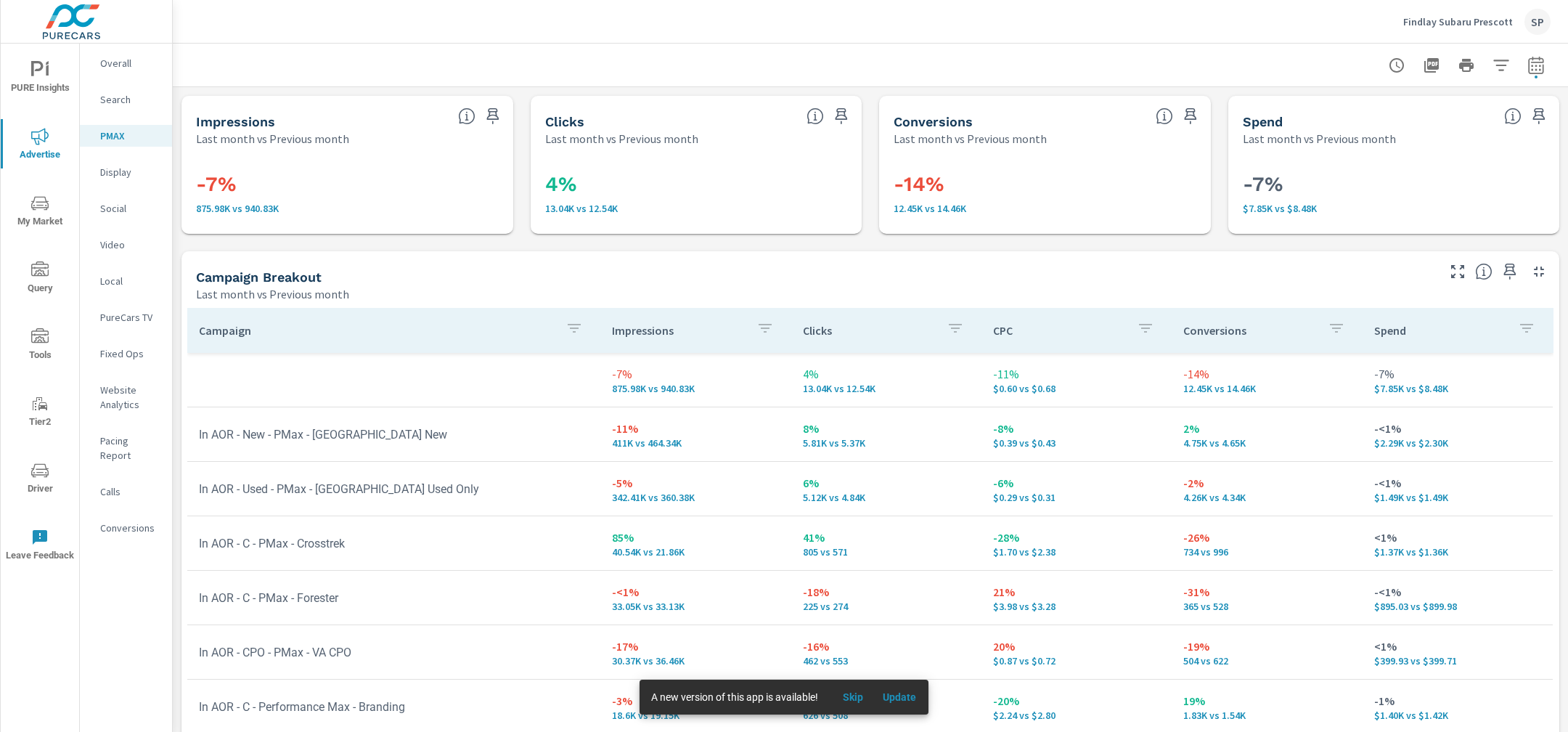
scroll to position [1, 0]
click at [105, 99] on p "Search" at bounding box center [130, 99] width 60 height 15
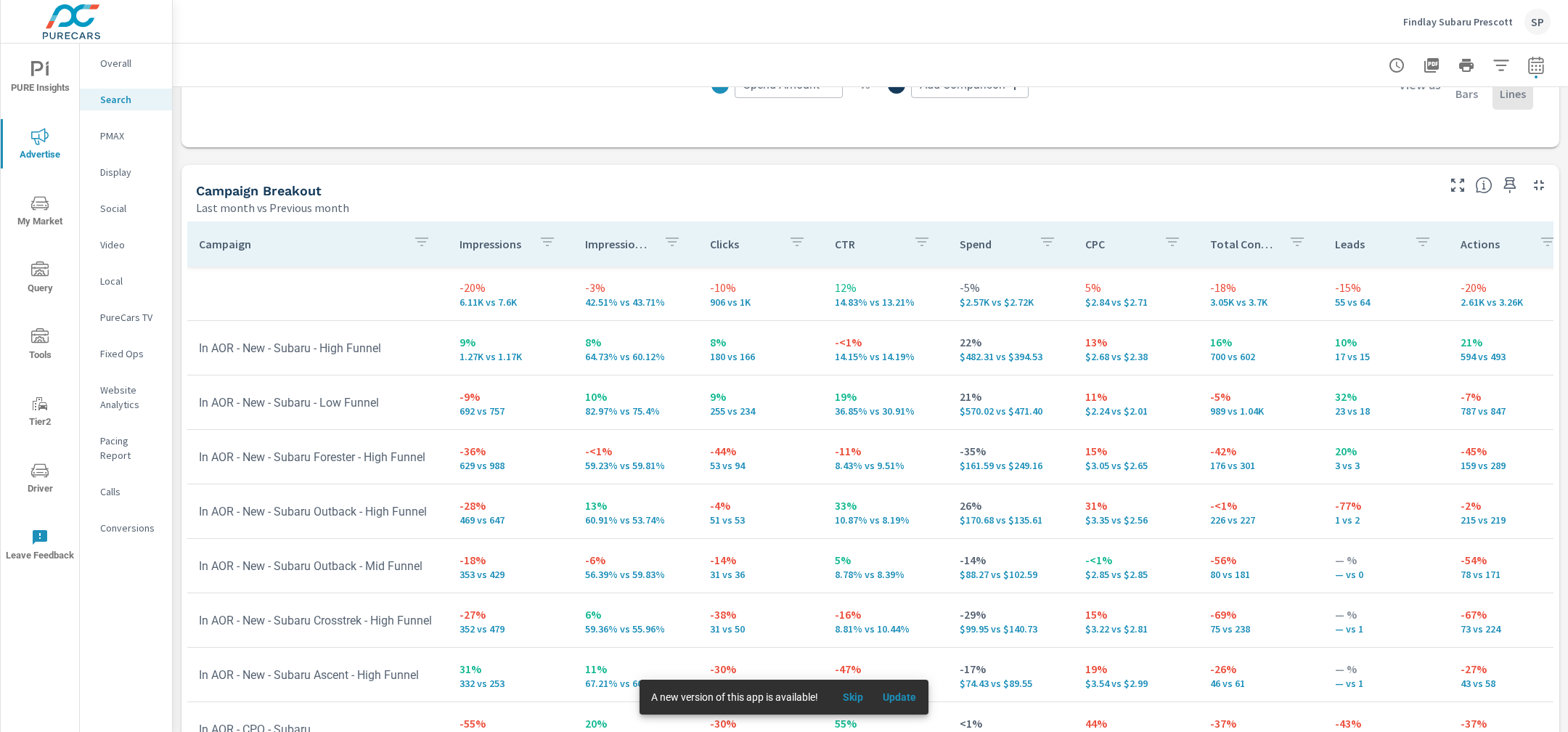
scroll to position [1374, 0]
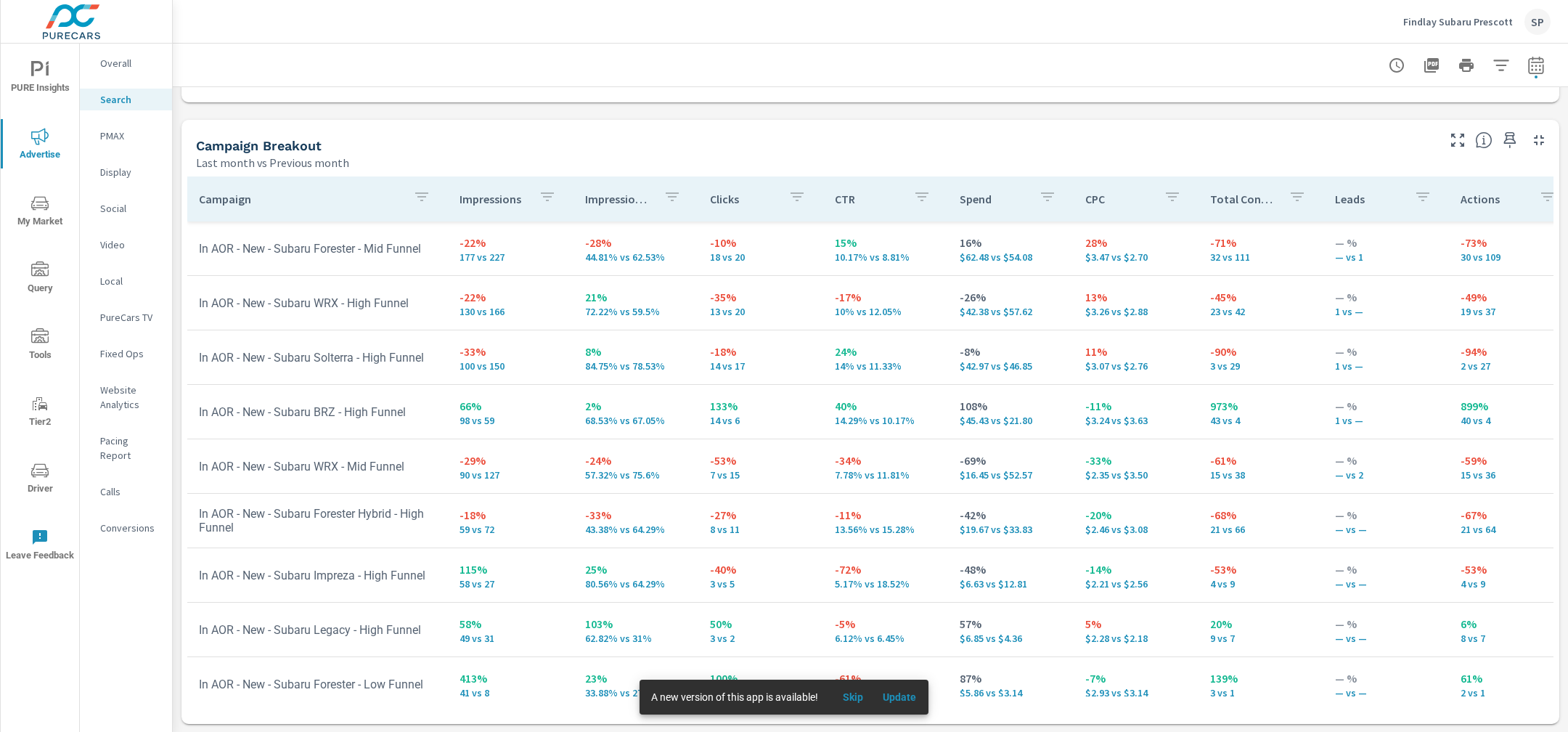
scroll to position [675, 0]
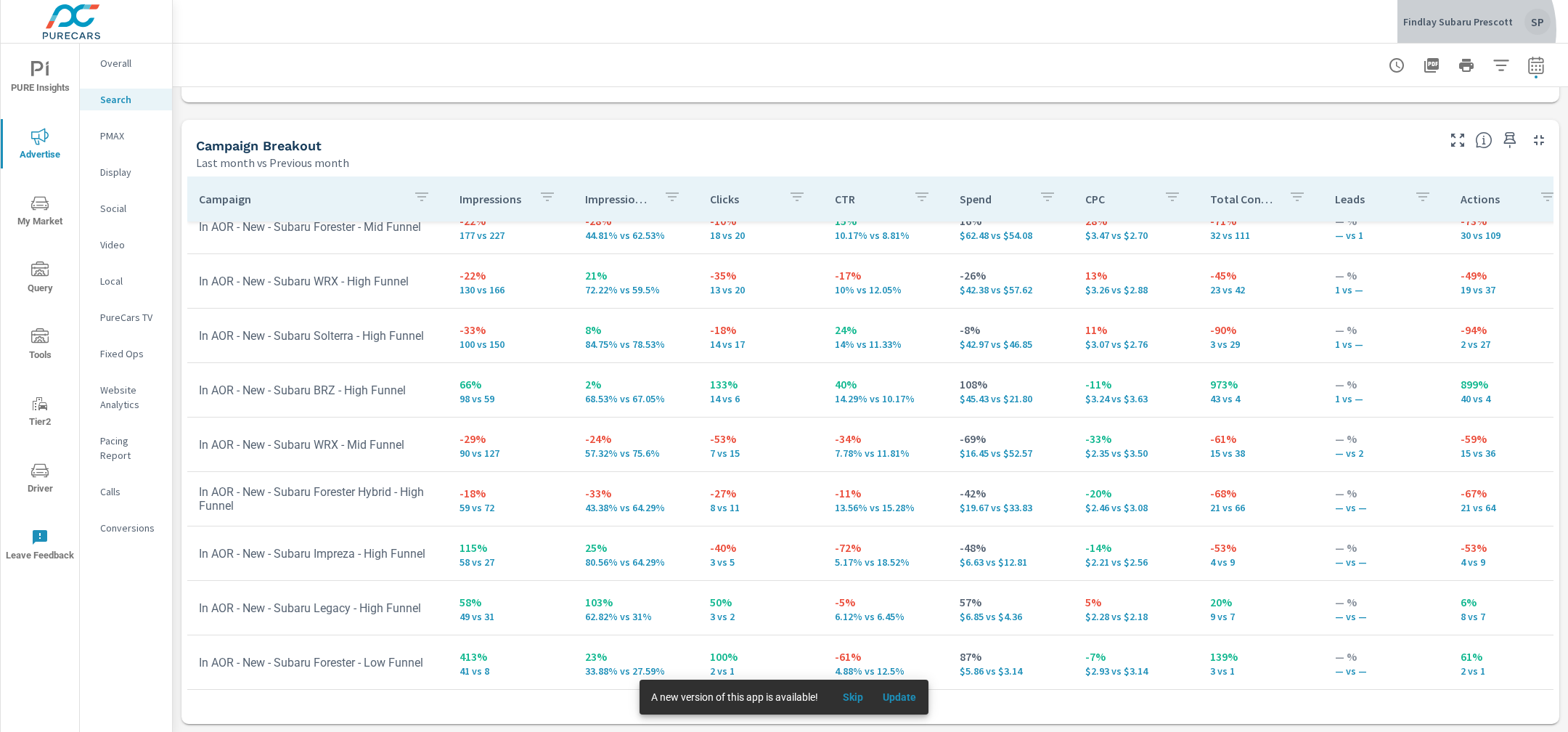
click at [1465, 30] on div "Findlay Subaru Prescott SP" at bounding box center [1476, 21] width 148 height 26
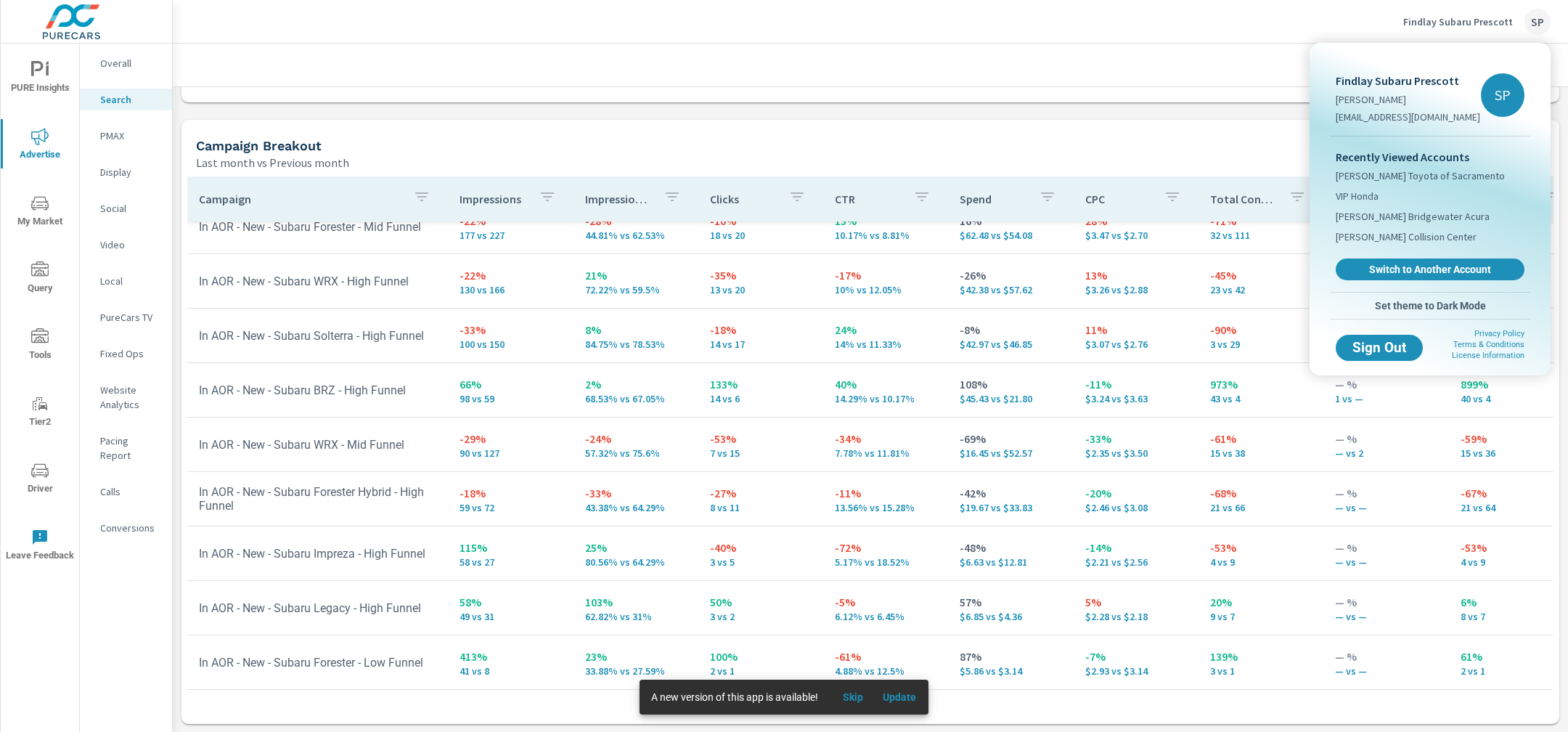
click at [1408, 257] on div "Recently Viewed Accounts Maita's Toyota of Sacramento VIP Honda Bill Vince's Br…" at bounding box center [1430, 214] width 201 height 155
click at [1402, 274] on span "Switch to Another Account" at bounding box center [1429, 269] width 177 height 14
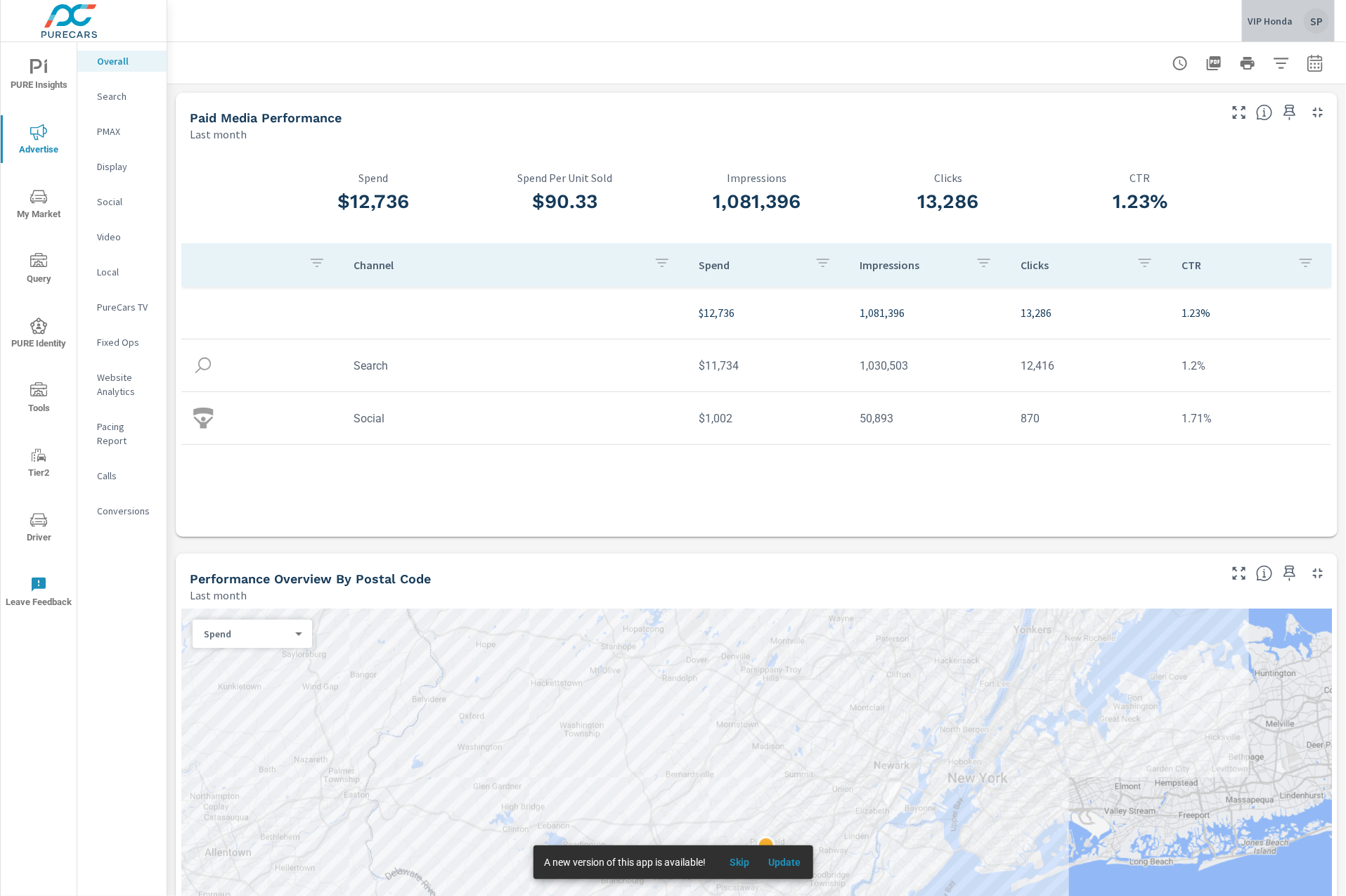
click at [1052, 14] on p "VIP Honda" at bounding box center [1270, 21] width 45 height 13
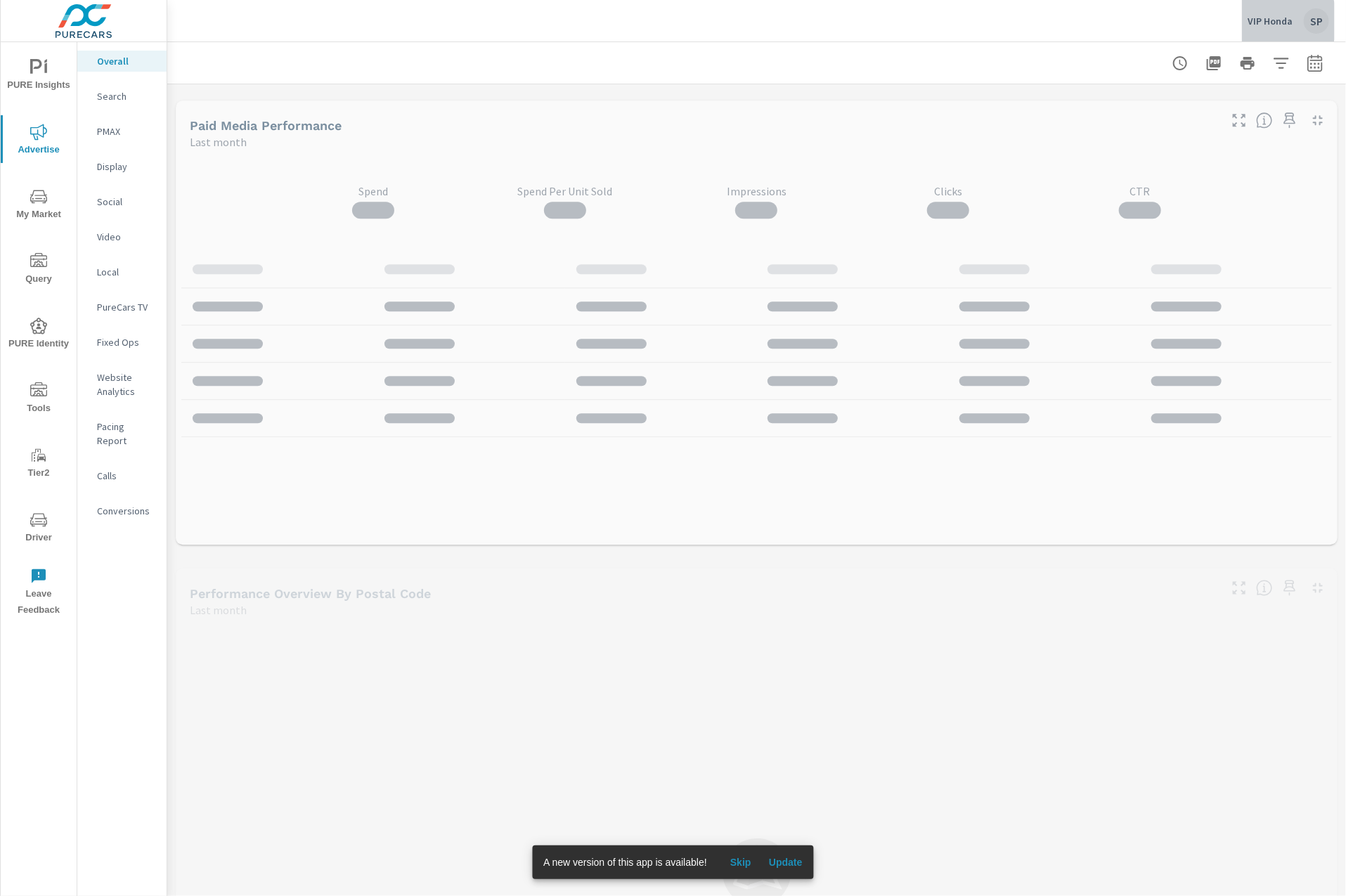
click at [1273, 21] on p "VIP Honda" at bounding box center [1270, 21] width 45 height 13
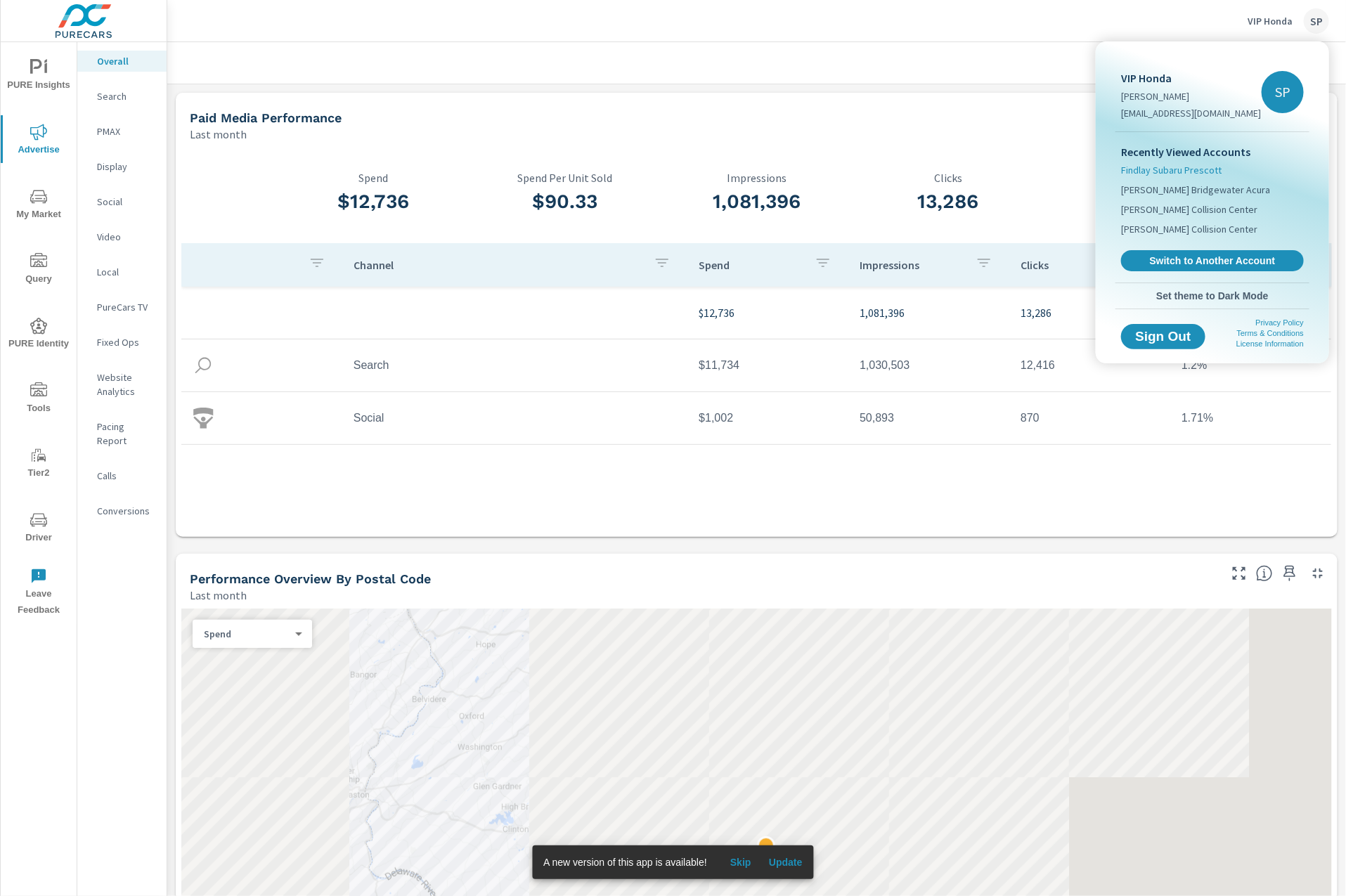
click at [1196, 169] on span "Findlay Subaru Prescott" at bounding box center [1171, 170] width 101 height 14
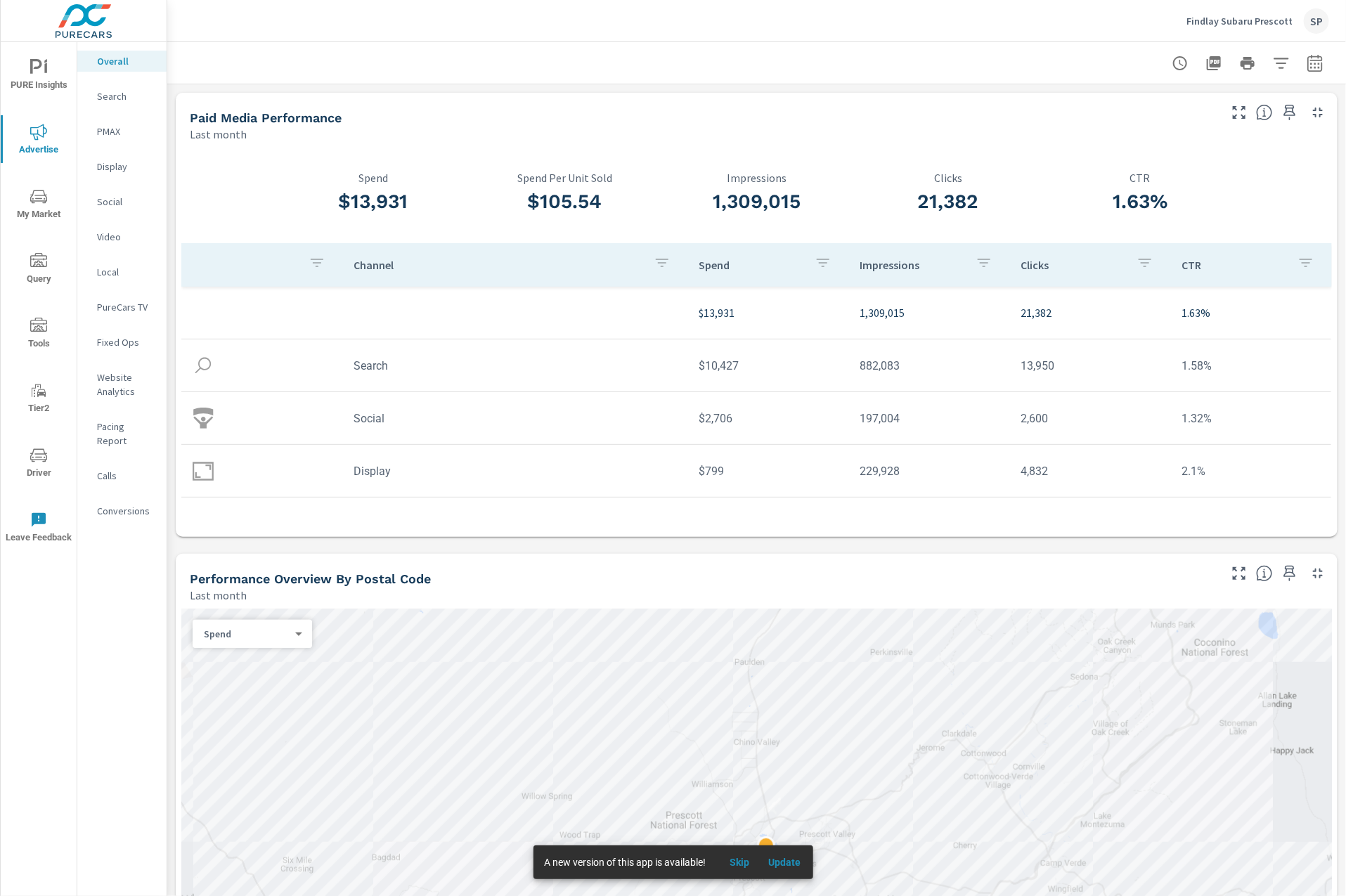
click at [1320, 58] on icon "button" at bounding box center [1315, 63] width 17 height 17
select select "Last month"
click at [1190, 154] on p "+ Add comparison" at bounding box center [1216, 157] width 180 height 17
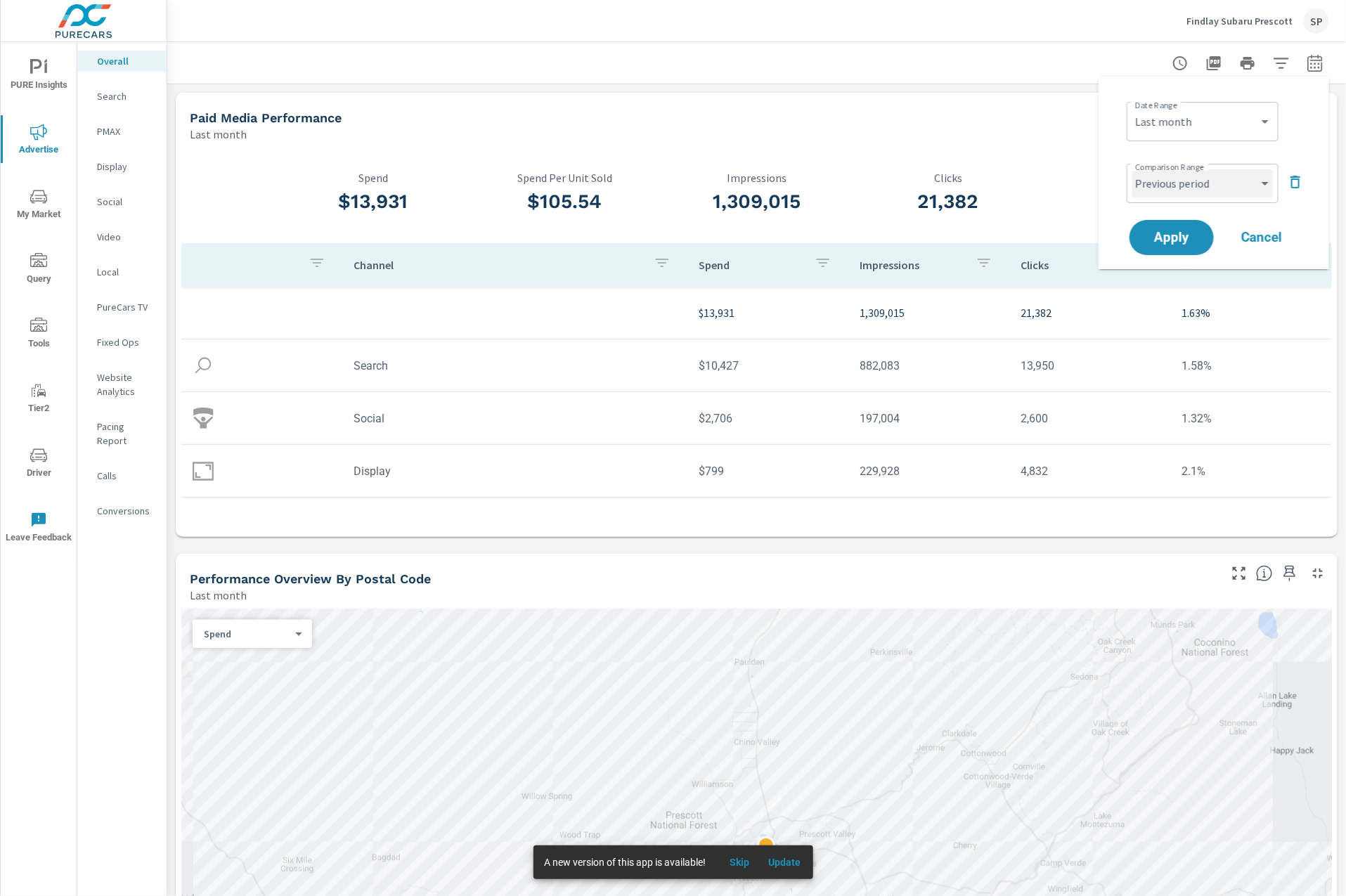
click at [1181, 186] on select "Custom Previous period Previous month Previous year" at bounding box center [1203, 183] width 140 height 28
select select "Previous month"
click at [1133, 169] on select "Custom Previous period Previous month Previous year" at bounding box center [1203, 183] width 140 height 28
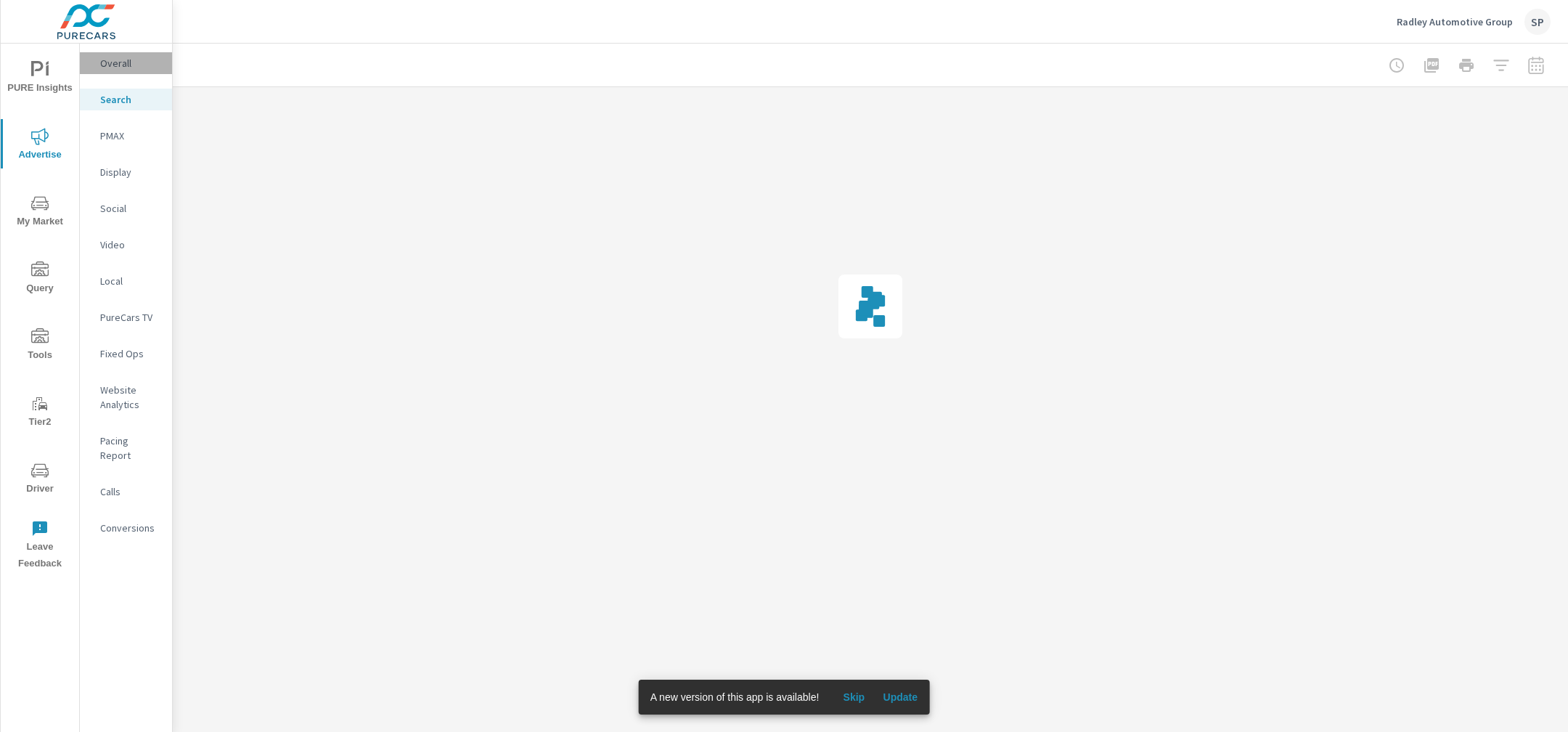
click at [117, 56] on p "Overall" at bounding box center [130, 63] width 60 height 15
click at [855, 696] on span "Skip" at bounding box center [854, 697] width 35 height 13
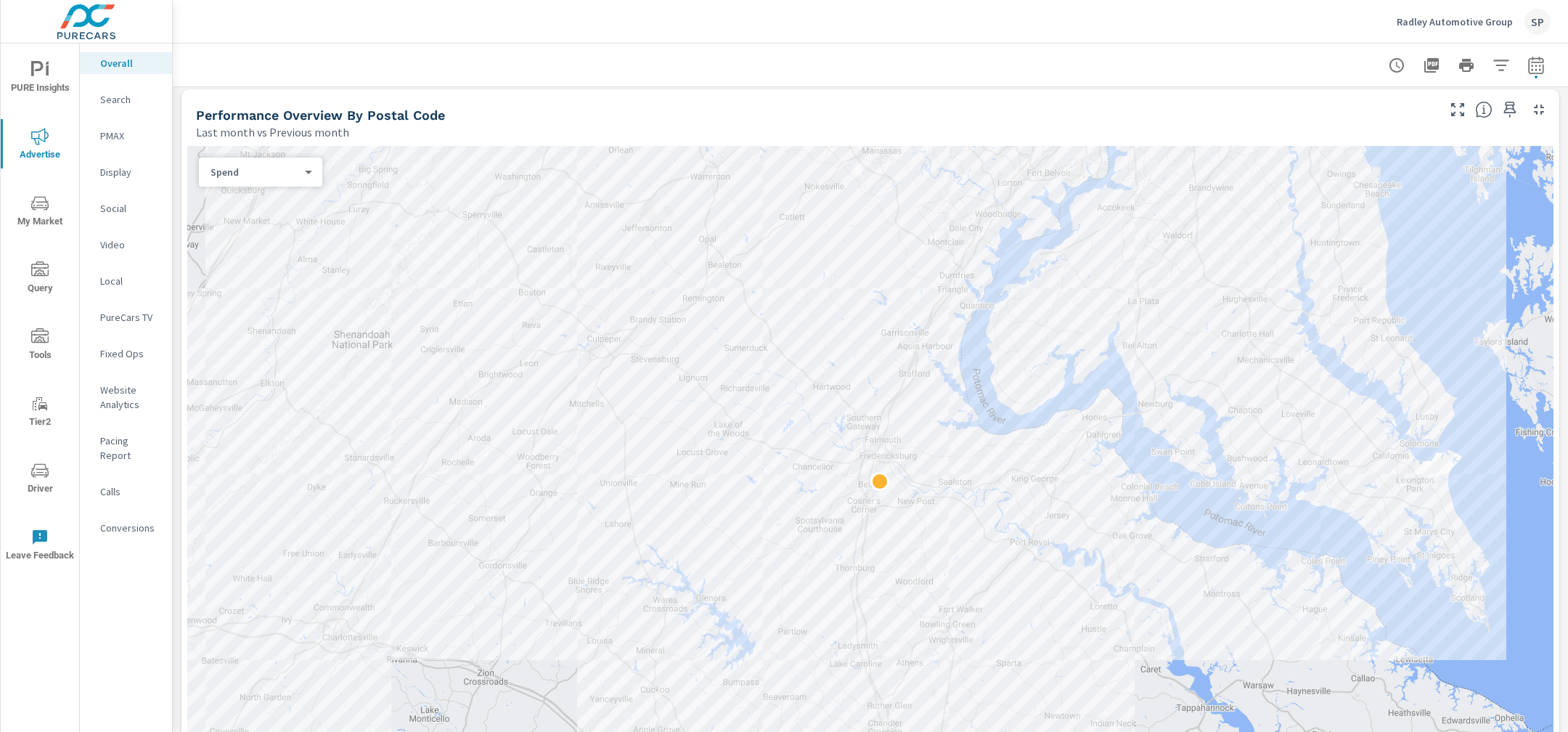
scroll to position [632, 0]
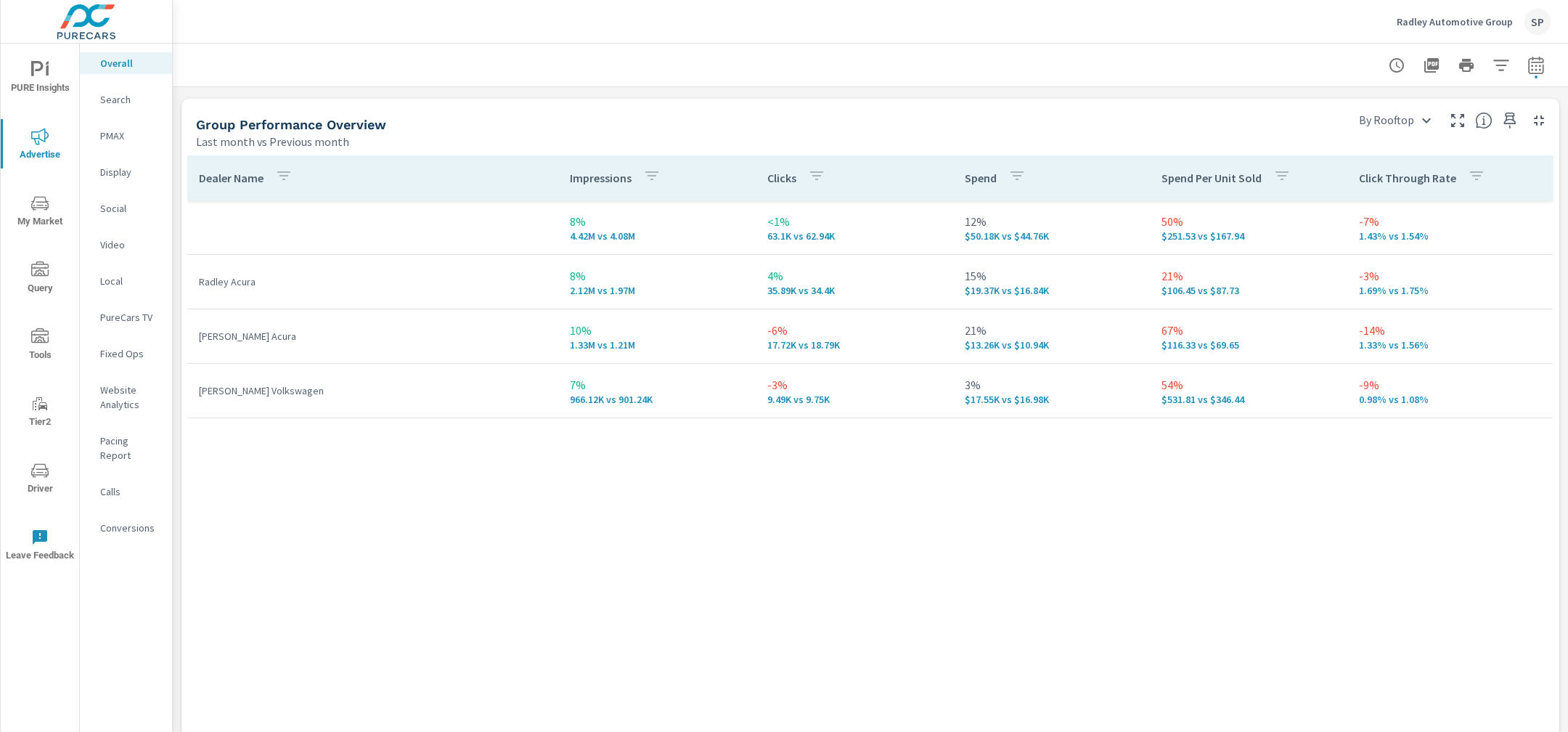
scroll to position [2030, 0]
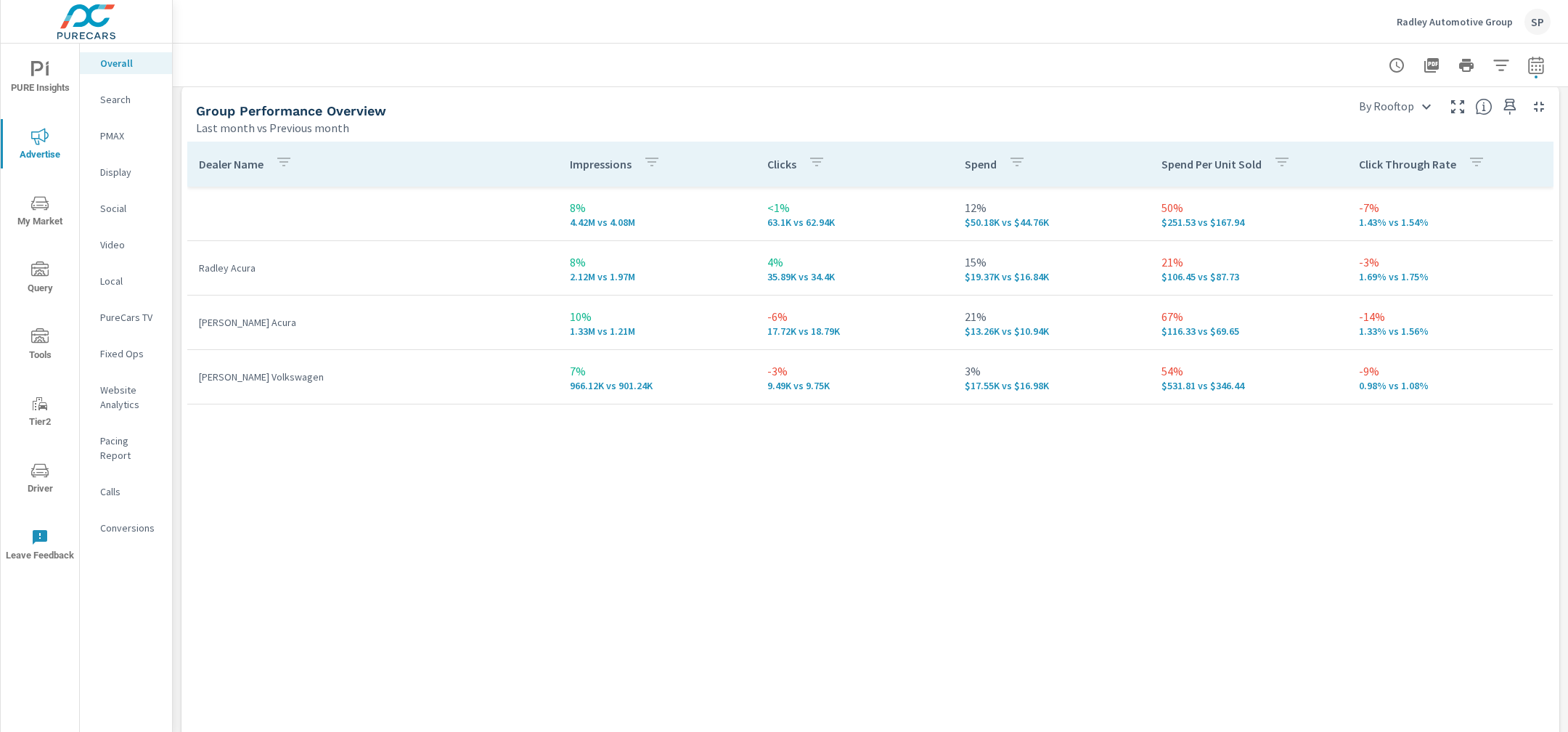
click at [41, 73] on icon "nav menu" at bounding box center [40, 70] width 18 height 18
